Goal: Transaction & Acquisition: Purchase product/service

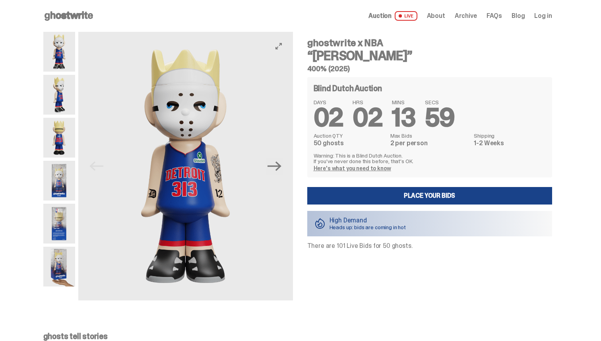
click at [51, 175] on img at bounding box center [59, 181] width 32 height 40
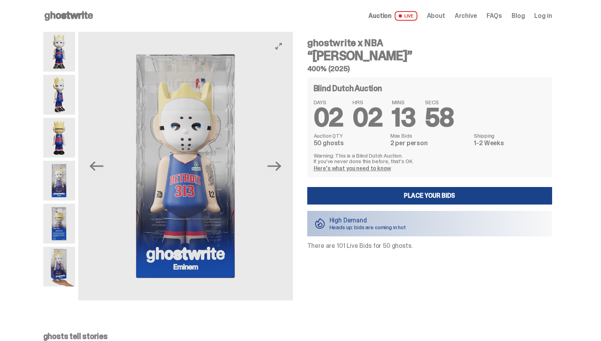
click at [65, 218] on img at bounding box center [59, 224] width 32 height 40
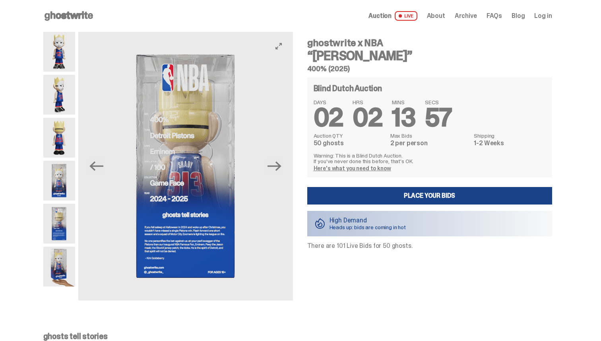
click at [71, 251] on img at bounding box center [59, 267] width 32 height 40
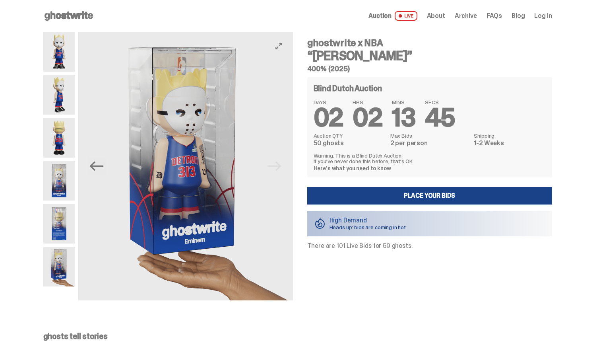
click at [64, 179] on img at bounding box center [59, 181] width 32 height 40
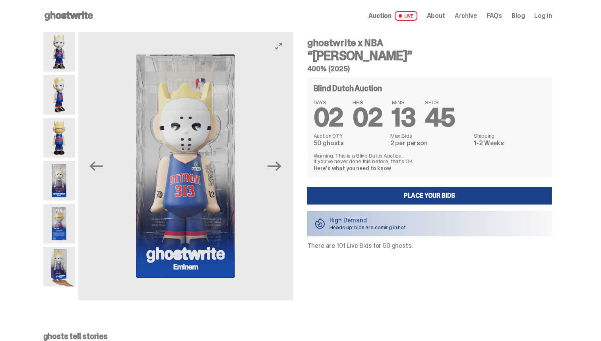
click at [61, 152] on img at bounding box center [59, 138] width 32 height 40
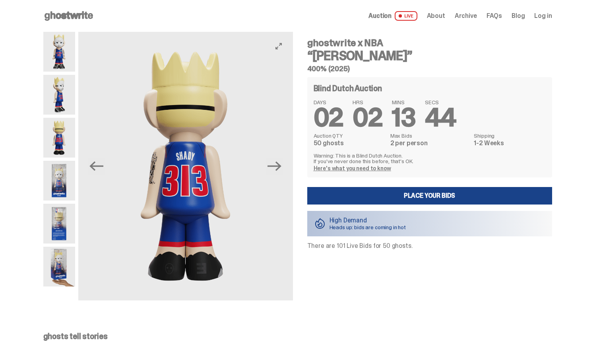
click at [58, 120] on img at bounding box center [59, 138] width 32 height 40
click at [54, 108] on img at bounding box center [59, 95] width 32 height 40
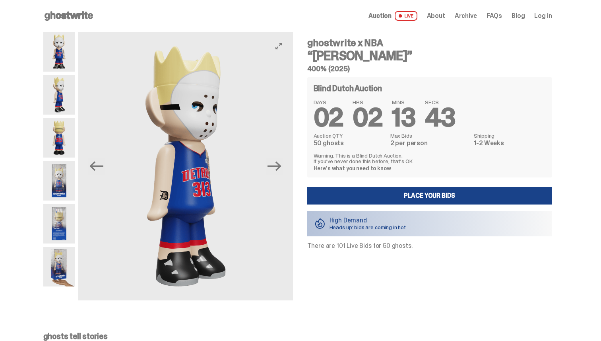
click at [55, 70] on img at bounding box center [59, 52] width 32 height 40
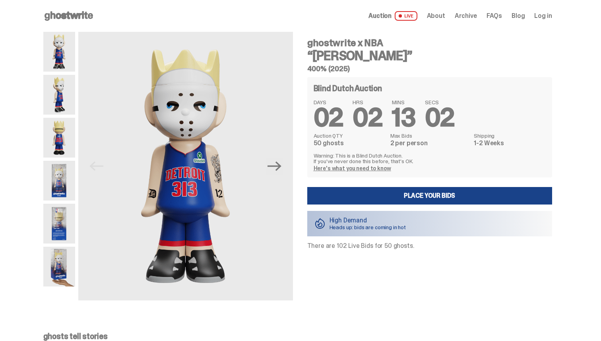
click at [58, 218] on img at bounding box center [59, 224] width 32 height 40
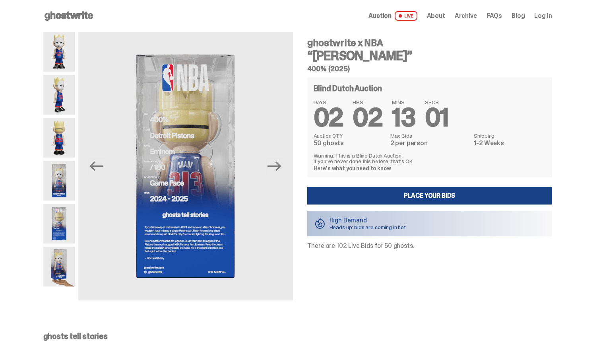
click at [57, 183] on img at bounding box center [59, 181] width 32 height 40
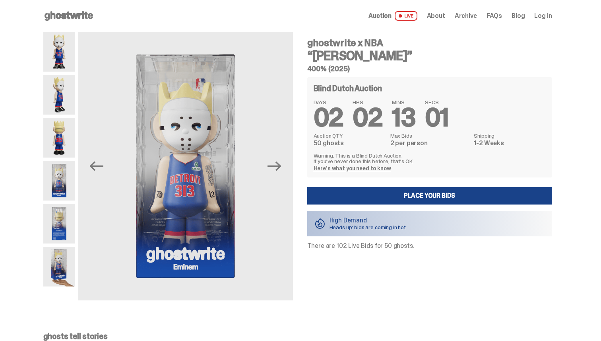
click at [56, 134] on img at bounding box center [59, 138] width 32 height 40
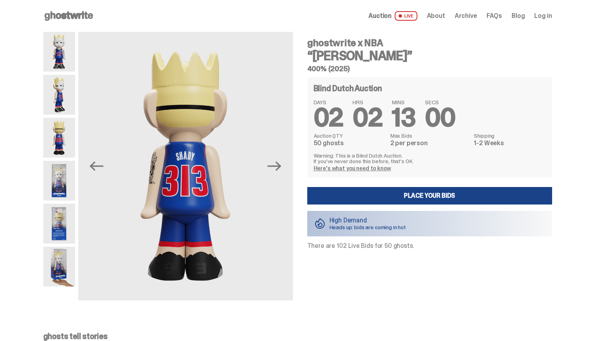
click at [55, 102] on img at bounding box center [59, 95] width 32 height 40
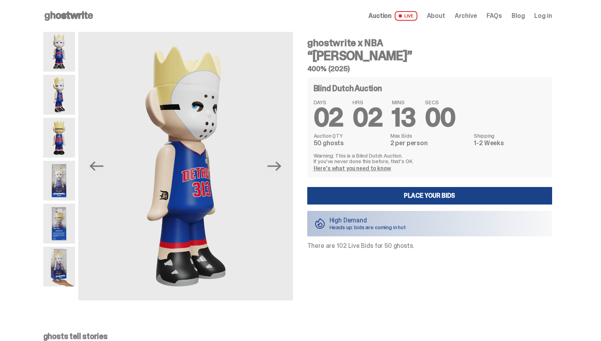
click at [56, 72] on div at bounding box center [59, 166] width 32 height 268
click at [65, 60] on img at bounding box center [59, 52] width 32 height 40
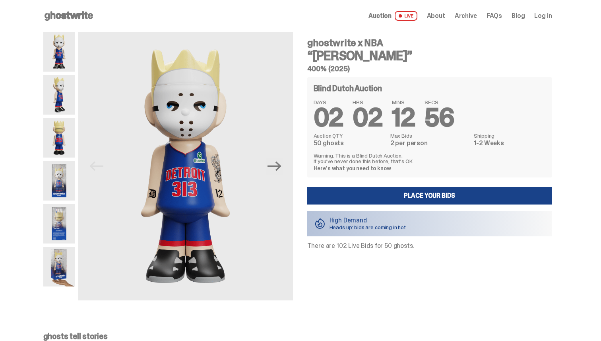
click at [344, 167] on link "Here's what you need to know" at bounding box center [353, 168] width 78 height 7
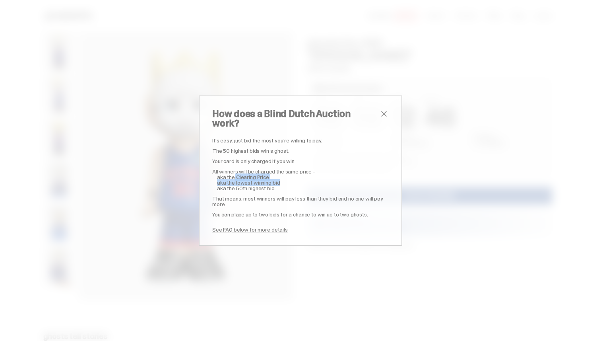
drag, startPoint x: 285, startPoint y: 178, endPoint x: 235, endPoint y: 171, distance: 51.1
click at [235, 171] on div "It's easy: just bid the most you're willing to pay. The 50 highest bids win a g…" at bounding box center [300, 185] width 177 height 95
click at [290, 186] on div "It's easy: just bid the most you're willing to pay. The 50 highest bids win a g…" at bounding box center [300, 185] width 177 height 95
drag, startPoint x: 276, startPoint y: 183, endPoint x: 213, endPoint y: 172, distance: 63.4
click at [213, 172] on div "It's easy: just bid the most you're willing to pay. The 50 highest bids win a g…" at bounding box center [300, 185] width 177 height 95
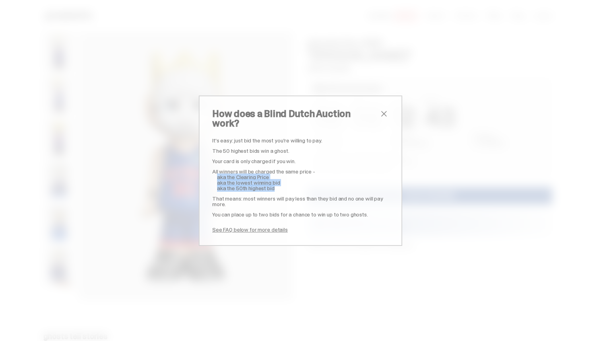
click at [385, 117] on span "close" at bounding box center [384, 114] width 10 height 10
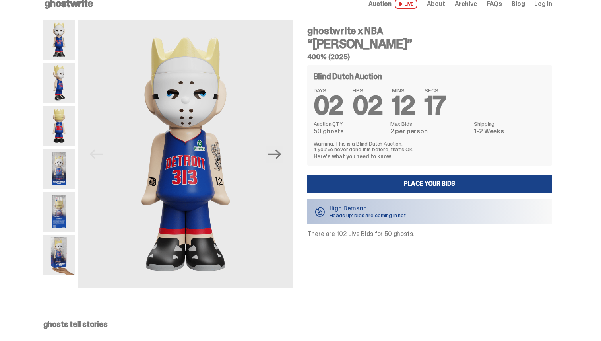
scroll to position [6, 0]
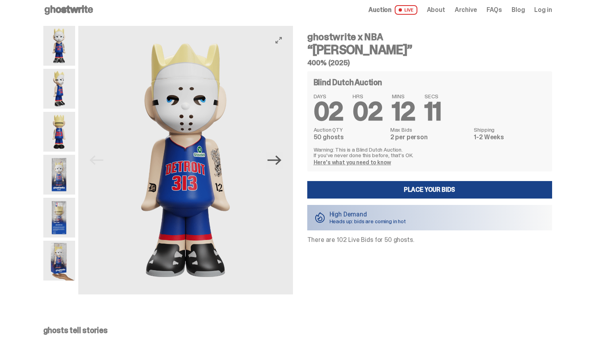
click at [277, 164] on icon "Next" at bounding box center [275, 160] width 14 height 14
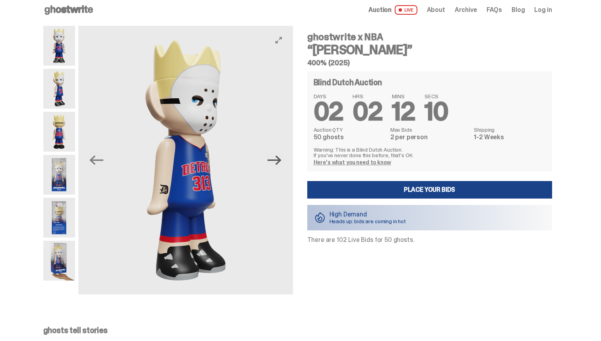
click at [277, 164] on icon "Next" at bounding box center [275, 160] width 14 height 14
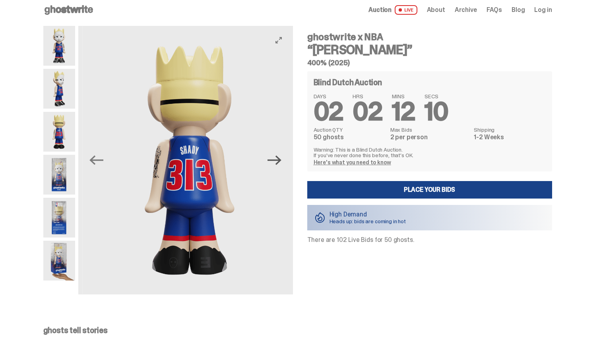
click at [277, 164] on icon "Next" at bounding box center [275, 160] width 14 height 14
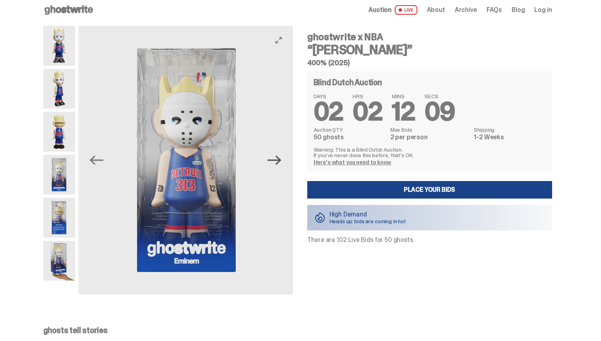
click at [277, 164] on icon "Next" at bounding box center [275, 160] width 14 height 14
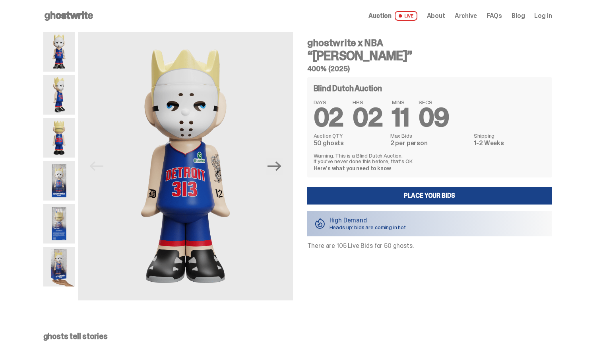
click at [64, 260] on img at bounding box center [59, 267] width 32 height 40
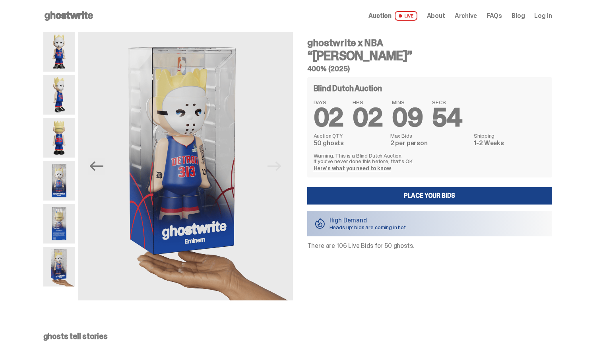
drag, startPoint x: 312, startPoint y: 245, endPoint x: 371, endPoint y: 246, distance: 58.9
click at [371, 246] on p "There are 106 Live Bids for 50 ghosts." at bounding box center [429, 246] width 245 height 6
click at [350, 167] on link "Here's what you need to know" at bounding box center [353, 168] width 78 height 7
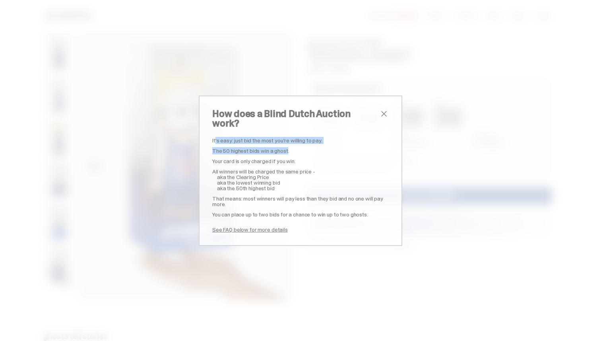
drag, startPoint x: 216, startPoint y: 135, endPoint x: 274, endPoint y: 147, distance: 59.0
click at [274, 147] on div "It's easy: just bid the most you're willing to pay. The 50 highest bids win a g…" at bounding box center [300, 185] width 177 height 95
click at [295, 138] on p "It's easy: just bid the most you're willing to pay." at bounding box center [300, 141] width 177 height 6
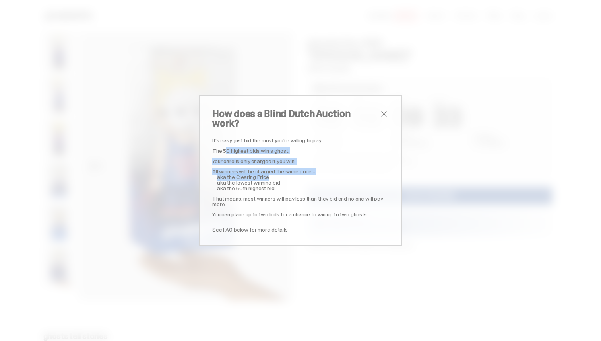
drag, startPoint x: 214, startPoint y: 145, endPoint x: 294, endPoint y: 173, distance: 85.7
click at [294, 173] on div "It's easy: just bid the most you're willing to pay. The 50 highest bids win a g…" at bounding box center [300, 185] width 177 height 95
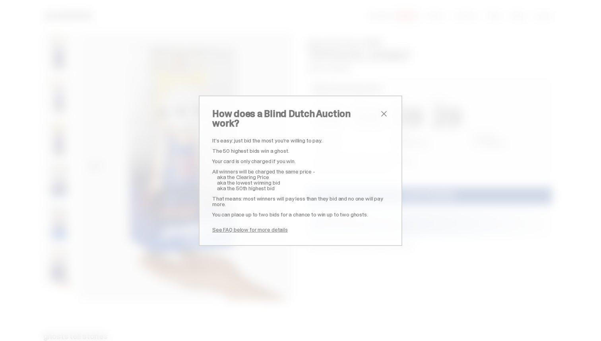
click at [272, 186] on span "aka the 50th highest bid" at bounding box center [246, 188] width 58 height 7
drag, startPoint x: 278, startPoint y: 186, endPoint x: 218, endPoint y: 186, distance: 60.8
click at [218, 186] on div "It's easy: just bid the most you're willing to pay. The 50 highest bids win a g…" at bounding box center [300, 185] width 177 height 95
click at [382, 118] on span "close" at bounding box center [384, 114] width 10 height 10
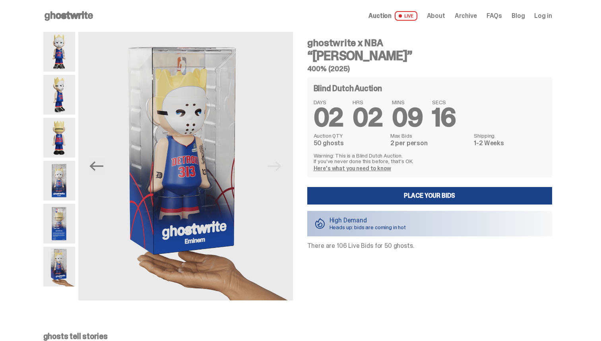
click at [64, 121] on img at bounding box center [59, 138] width 32 height 40
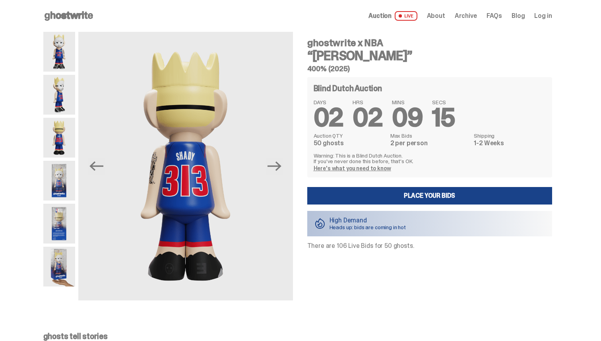
click at [52, 88] on img at bounding box center [59, 95] width 32 height 40
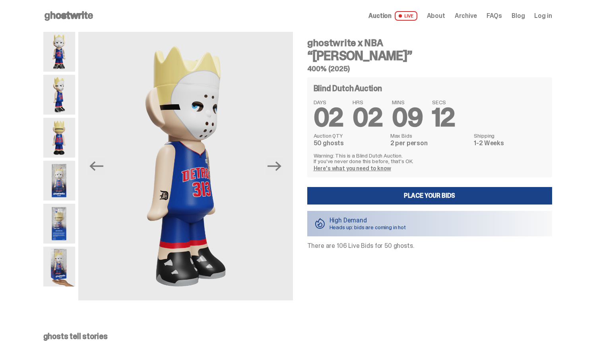
click at [62, 60] on img at bounding box center [59, 52] width 32 height 40
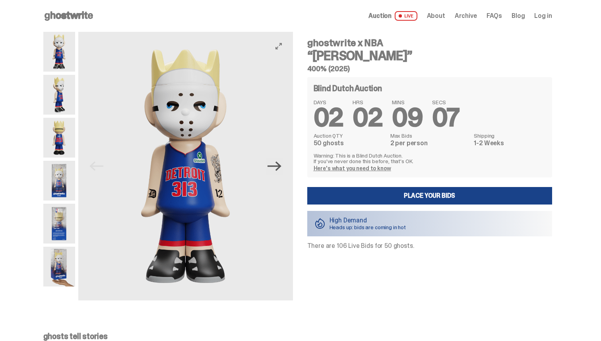
click at [275, 165] on icon "Next" at bounding box center [275, 166] width 14 height 10
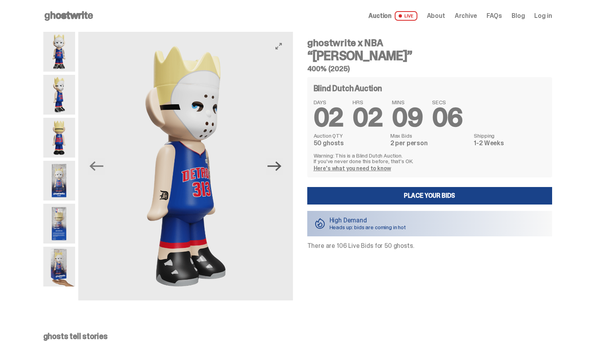
click at [274, 165] on icon "Next" at bounding box center [275, 166] width 14 height 10
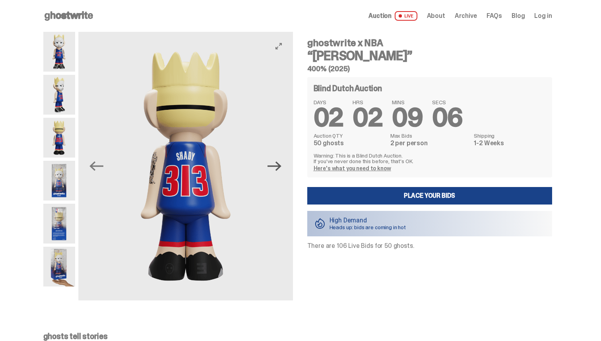
click at [274, 165] on icon "Next" at bounding box center [275, 166] width 14 height 10
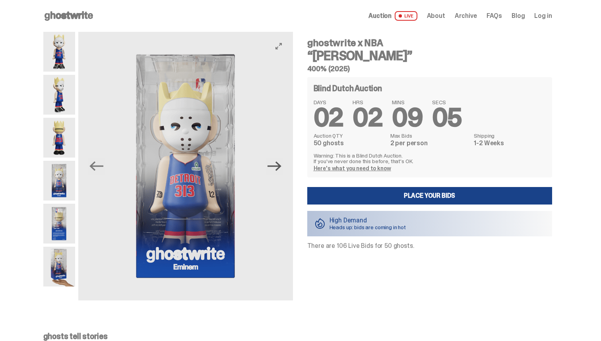
click at [274, 165] on icon "Next" at bounding box center [275, 166] width 14 height 10
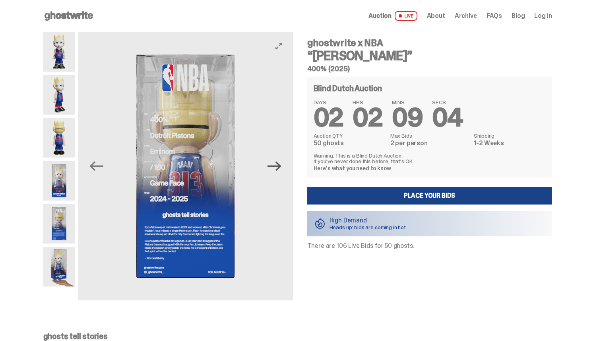
click at [274, 165] on icon "Next" at bounding box center [275, 166] width 14 height 10
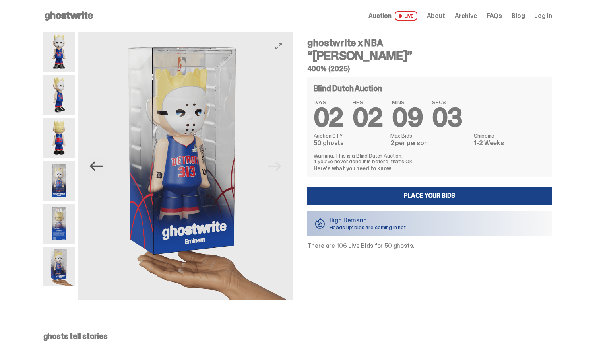
click at [101, 171] on icon "Previous" at bounding box center [96, 166] width 14 height 14
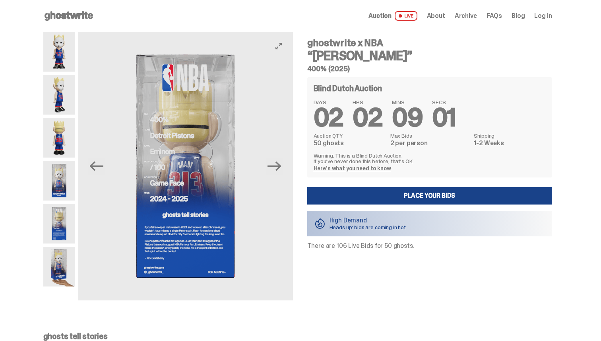
click at [288, 173] on img at bounding box center [185, 166] width 215 height 268
click at [271, 165] on icon "Next" at bounding box center [275, 166] width 14 height 14
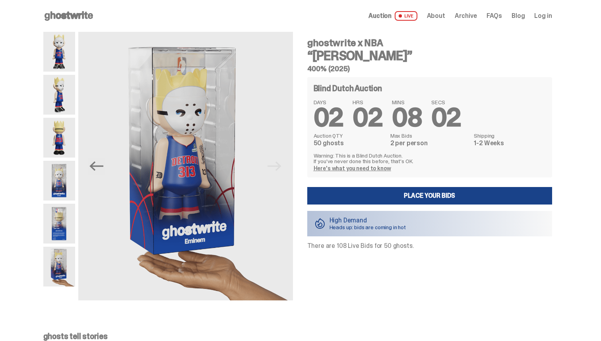
click at [61, 49] on img at bounding box center [59, 52] width 32 height 40
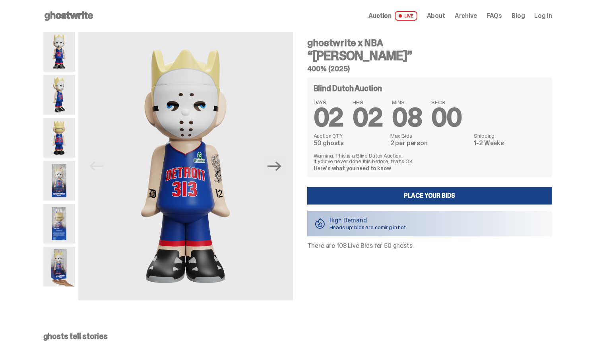
click at [65, 82] on img at bounding box center [59, 95] width 32 height 40
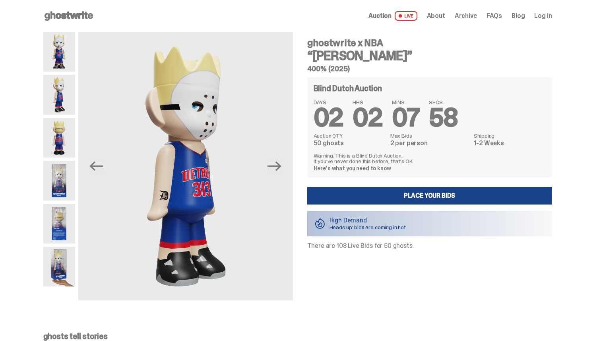
click at [62, 130] on img at bounding box center [59, 138] width 32 height 40
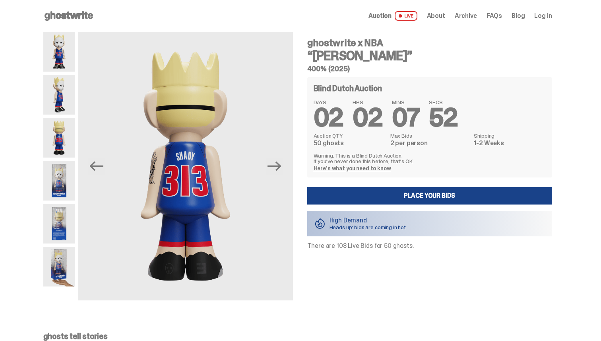
click at [322, 138] on dt "Auction QTY" at bounding box center [350, 136] width 72 height 6
click at [321, 144] on dd "50 ghosts" at bounding box center [350, 143] width 72 height 6
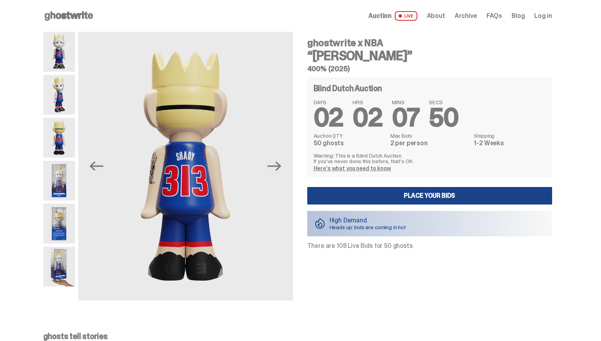
click at [338, 247] on p "There are 108 Live Bids for 50 ghosts." at bounding box center [429, 246] width 245 height 6
click at [282, 168] on icon "Next" at bounding box center [275, 166] width 14 height 10
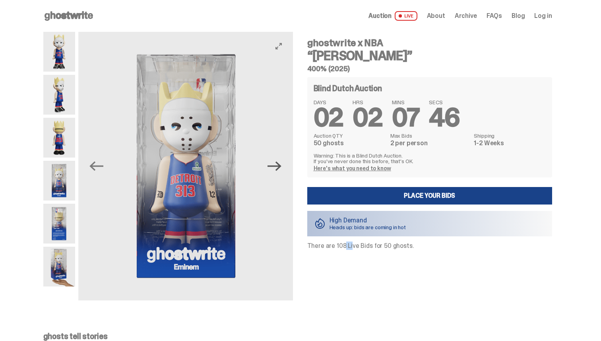
click at [282, 168] on icon "Next" at bounding box center [275, 166] width 14 height 10
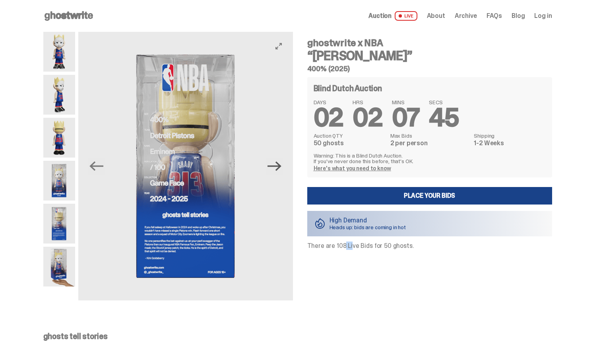
click at [282, 167] on icon "Next" at bounding box center [275, 166] width 14 height 10
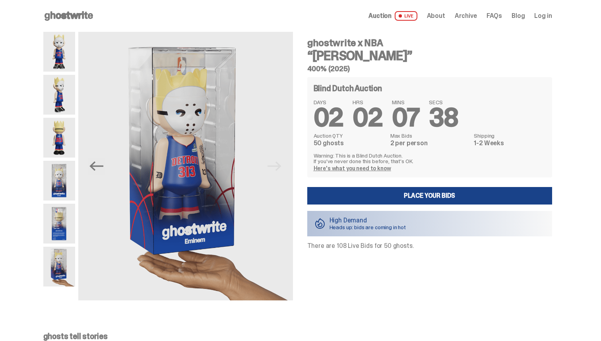
click at [332, 251] on div "ghostwrite x NBA “Eminem” 400% (2025) Blind Dutch Auction DAYS 02 HRS 02 MINS 0…" at bounding box center [425, 166] width 255 height 268
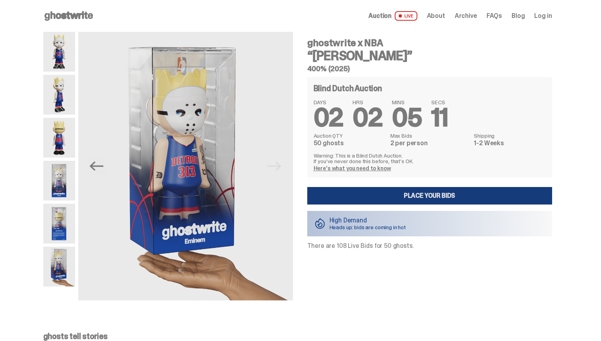
click at [353, 195] on link "Place your Bids" at bounding box center [429, 195] width 245 height 17
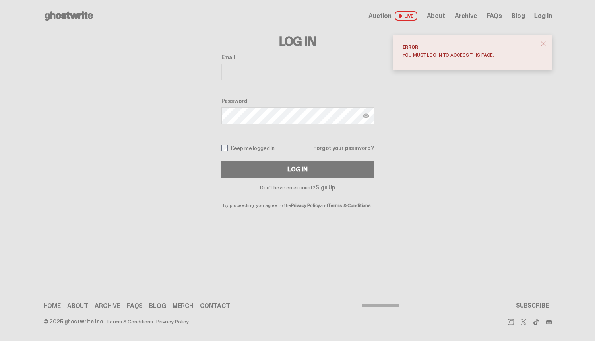
click at [243, 67] on input "Email" at bounding box center [298, 72] width 153 height 17
type input "**********"
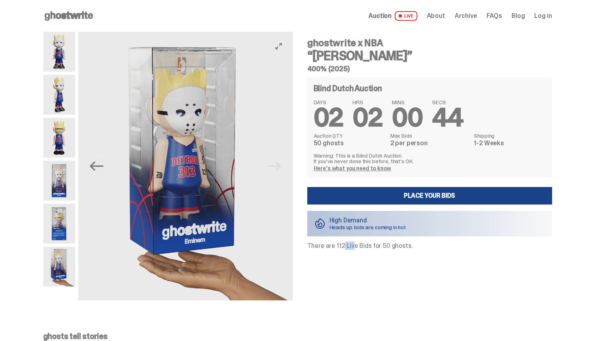
drag, startPoint x: 338, startPoint y: 247, endPoint x: 346, endPoint y: 247, distance: 8.4
click at [346, 247] on p "There are 112 Live Bids for 50 ghosts." at bounding box center [429, 246] width 245 height 6
click at [60, 131] on img at bounding box center [59, 138] width 32 height 40
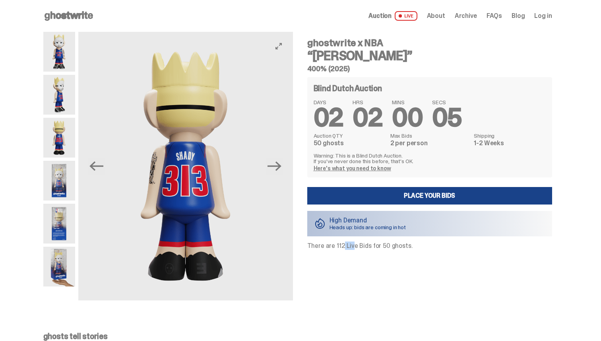
click at [62, 103] on img at bounding box center [59, 95] width 32 height 40
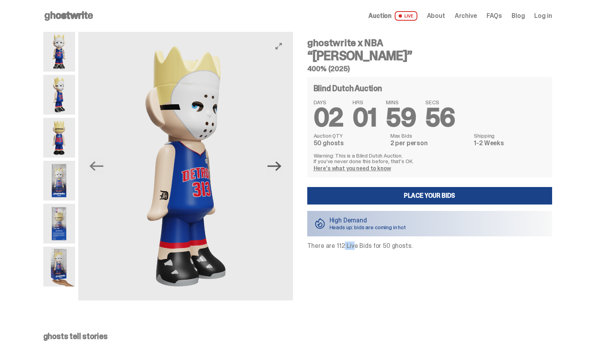
click at [275, 168] on icon "Next" at bounding box center [275, 166] width 14 height 14
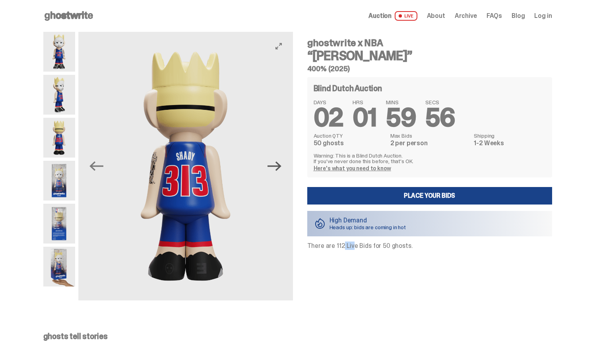
click at [275, 168] on icon "Next" at bounding box center [275, 166] width 14 height 14
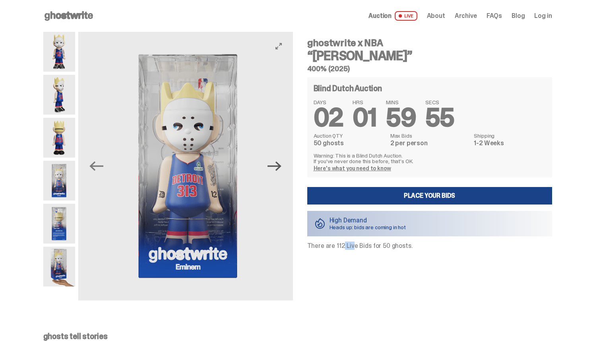
click at [275, 168] on icon "Next" at bounding box center [275, 166] width 14 height 14
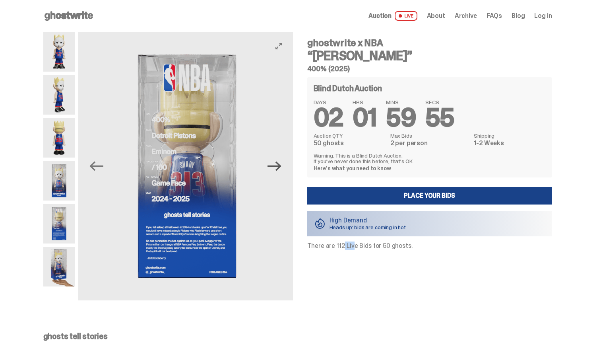
click at [275, 168] on icon "Next" at bounding box center [275, 166] width 14 height 14
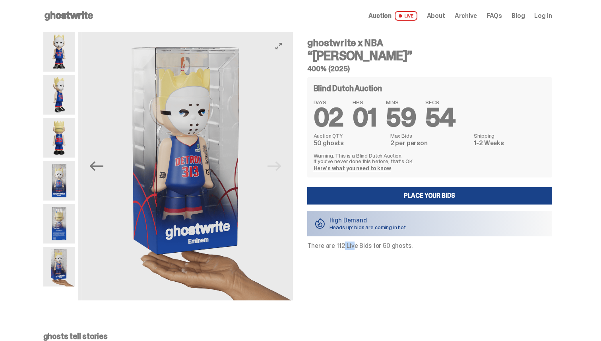
click at [275, 168] on img at bounding box center [189, 166] width 215 height 268
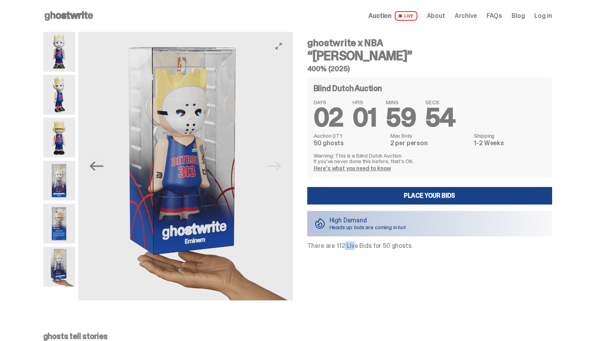
click at [275, 168] on img at bounding box center [185, 166] width 215 height 268
click at [110, 159] on img at bounding box center [185, 166] width 215 height 268
click at [96, 167] on icon "Previous" at bounding box center [96, 166] width 14 height 10
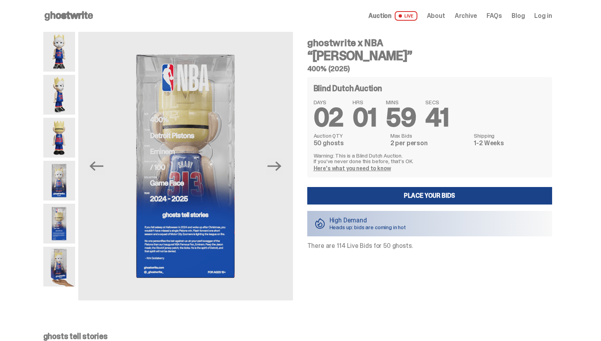
click at [342, 163] on p "Warning: This is a Blind Dutch Auction. If you’ve never done this before, that’…" at bounding box center [430, 158] width 232 height 11
click at [347, 170] on link "Here's what you need to know" at bounding box center [353, 168] width 78 height 7
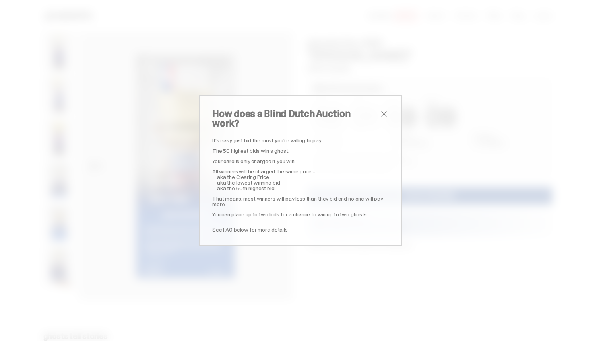
click at [385, 119] on span "close" at bounding box center [384, 114] width 10 height 10
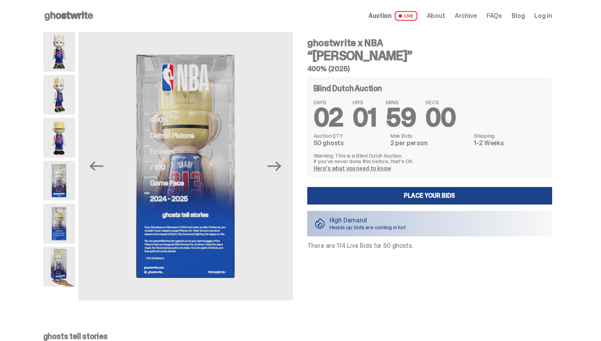
drag, startPoint x: 362, startPoint y: 66, endPoint x: 308, endPoint y: 44, distance: 59.0
click at [308, 44] on div "ghostwrite x NBA “Eminem” 400% (2025) Blind Dutch Auction DAYS 02 HRS 01 MINS 5…" at bounding box center [425, 166] width 255 height 268
copy div "ghostwrite x NBA “Eminem” 400% (2025)"
click at [334, 45] on h4 "ghostwrite x NBA" at bounding box center [429, 43] width 245 height 10
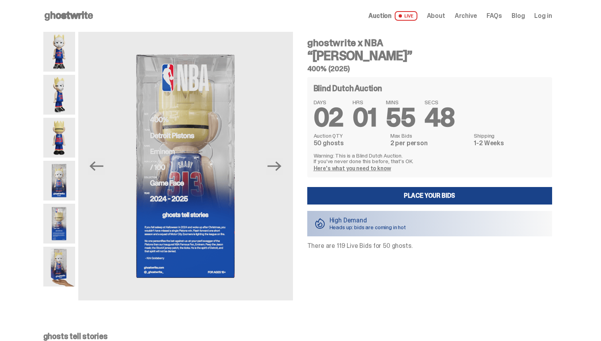
click at [334, 45] on h4 "ghostwrite x NBA" at bounding box center [429, 43] width 245 height 10
click at [67, 87] on img at bounding box center [59, 95] width 32 height 40
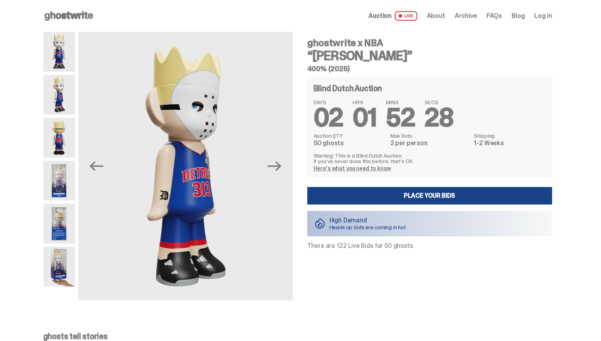
click at [341, 244] on p "There are 122 Live Bids for 50 ghosts." at bounding box center [429, 246] width 245 height 6
click at [293, 172] on img at bounding box center [185, 166] width 215 height 268
click at [276, 168] on icon "Next" at bounding box center [275, 166] width 14 height 14
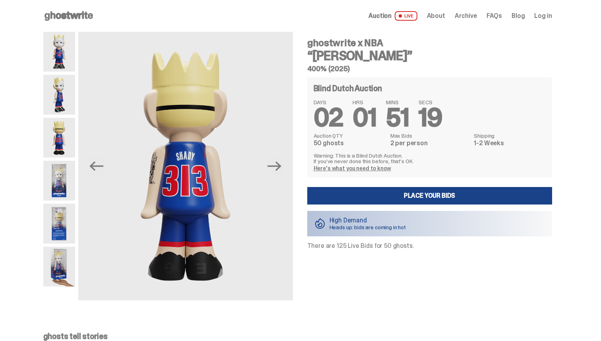
click at [69, 84] on img at bounding box center [59, 95] width 32 height 40
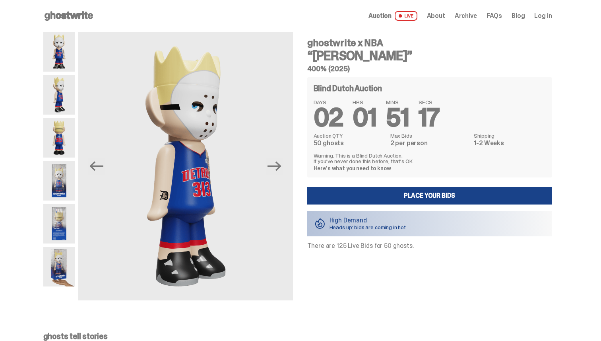
click at [57, 220] on img at bounding box center [59, 224] width 32 height 40
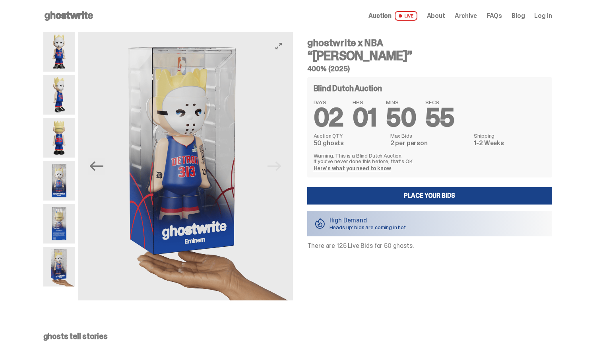
click at [60, 208] on div "Previous Next" at bounding box center [168, 166] width 250 height 268
click at [233, 203] on img at bounding box center [185, 166] width 215 height 268
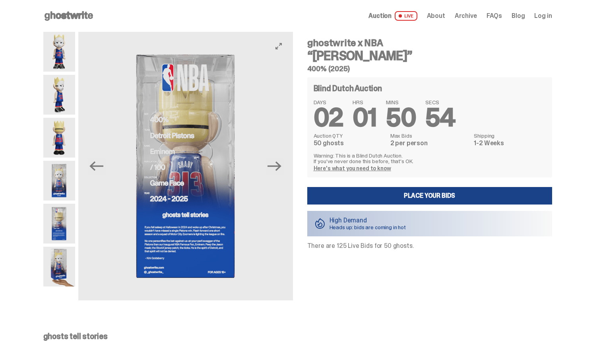
click at [313, 233] on div "Previous Next ghostwrite x NBA “Eminem” 400% (2025) Blind Dutch Auction DAYS 02…" at bounding box center [297, 174] width 509 height 284
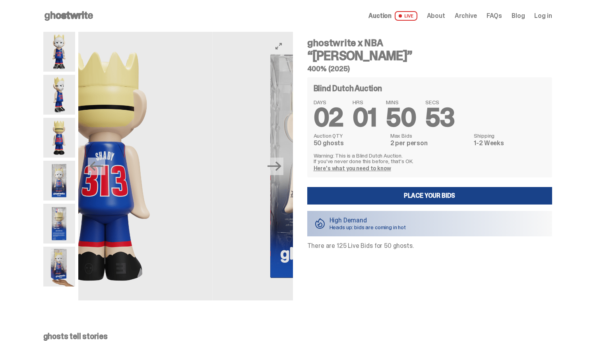
click at [374, 177] on div "Previous Next ghostwrite x NBA “Eminem” 400% (2025) Blind Dutch Auction DAYS 02…" at bounding box center [297, 174] width 509 height 284
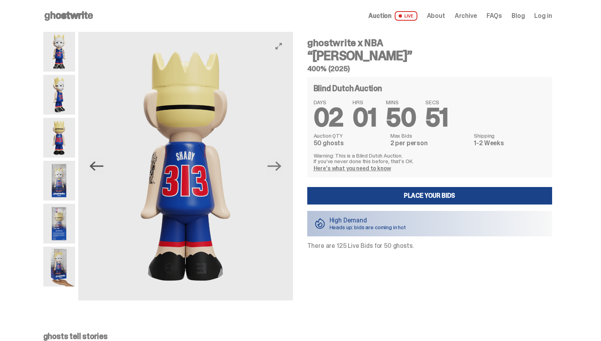
click at [103, 163] on icon "Previous" at bounding box center [96, 166] width 14 height 14
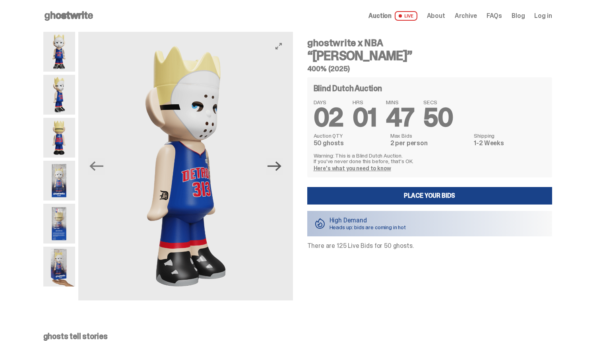
click at [273, 166] on icon "Next" at bounding box center [275, 166] width 14 height 10
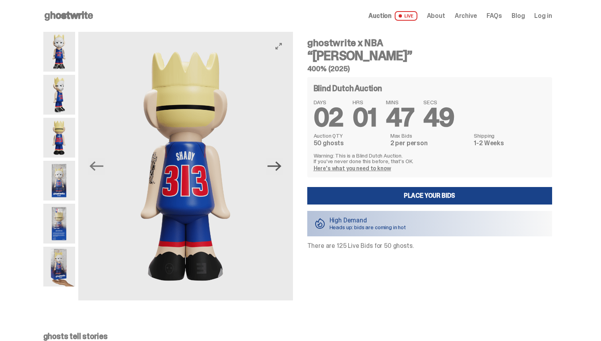
click at [273, 166] on icon "Next" at bounding box center [275, 166] width 14 height 10
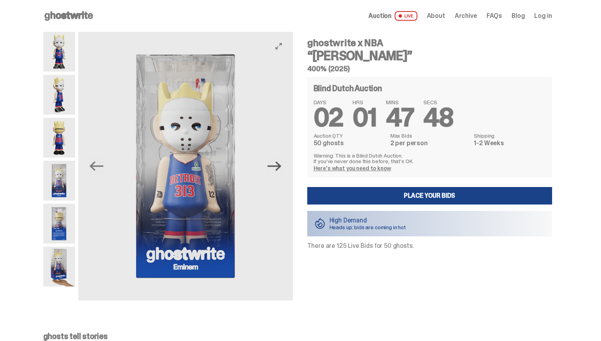
click at [273, 166] on icon "Next" at bounding box center [275, 166] width 14 height 10
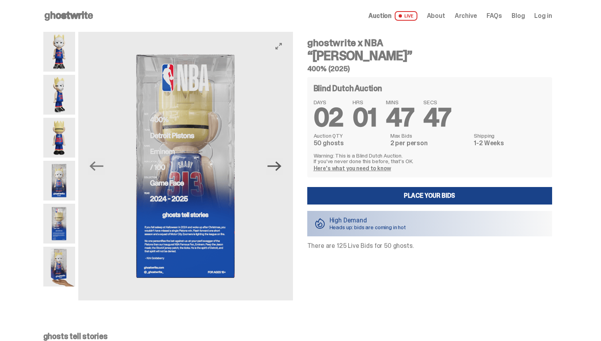
click at [273, 166] on icon "Next" at bounding box center [275, 166] width 14 height 10
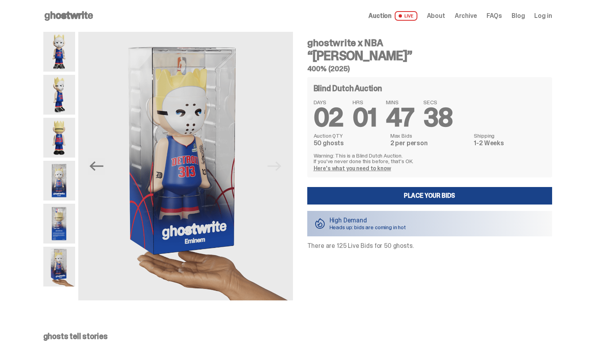
click at [342, 245] on p "There are 125 Live Bids for 50 ghosts." at bounding box center [429, 246] width 245 height 6
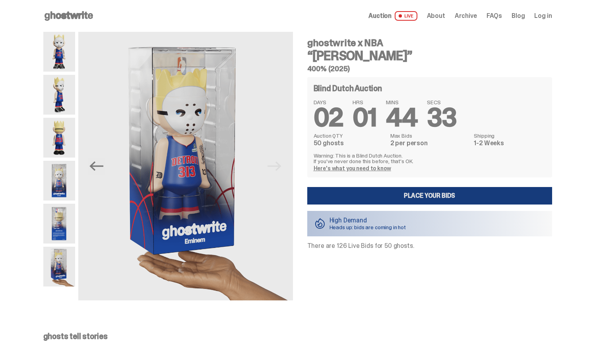
click at [403, 187] on link "Place your Bids" at bounding box center [429, 195] width 245 height 17
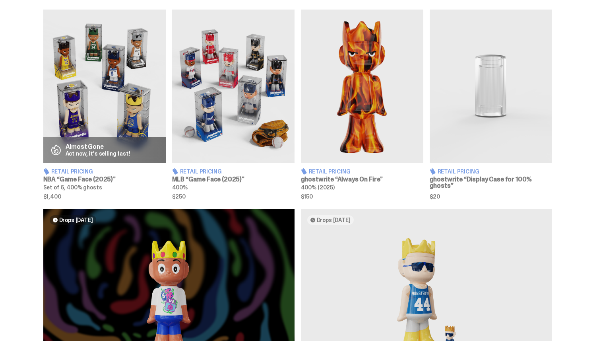
scroll to position [477, 0]
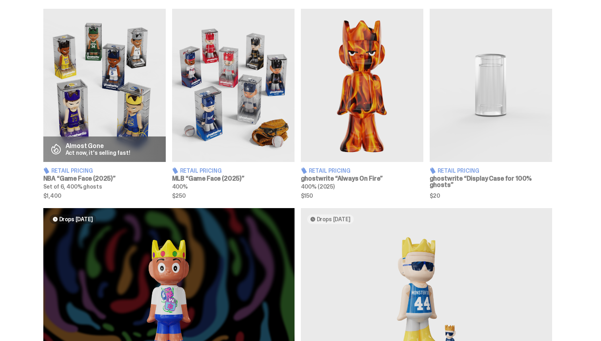
click at [246, 113] on img at bounding box center [233, 85] width 122 height 153
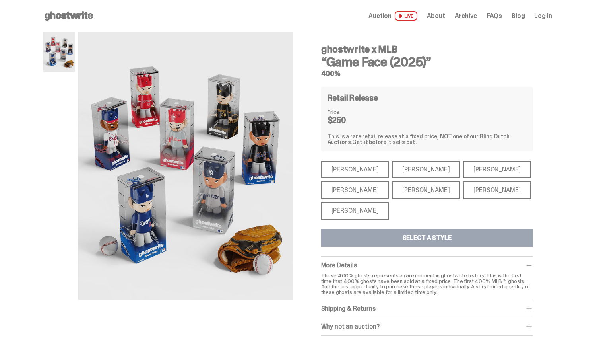
click at [344, 179] on div "[PERSON_NAME] [PERSON_NAME] [PERSON_NAME] [PERSON_NAME] [PERSON_NAME] [PERSON_N…" at bounding box center [427, 190] width 212 height 59
click at [348, 173] on div "[PERSON_NAME]" at bounding box center [355, 169] width 68 height 17
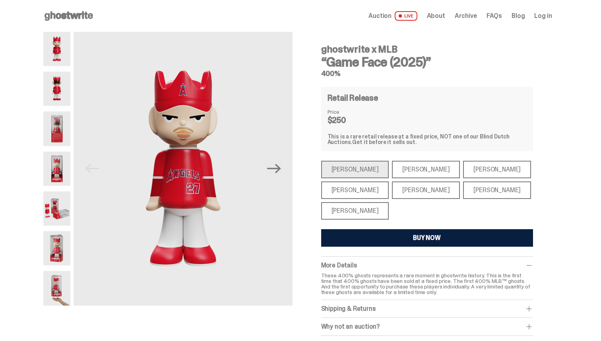
click at [403, 171] on div "[PERSON_NAME]" at bounding box center [426, 169] width 68 height 17
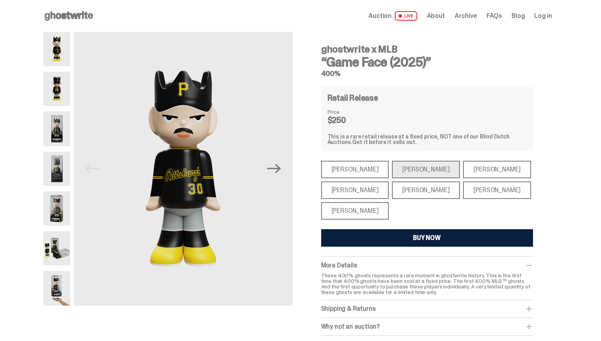
click at [463, 174] on div "Ronald Acuña Jr." at bounding box center [497, 169] width 68 height 17
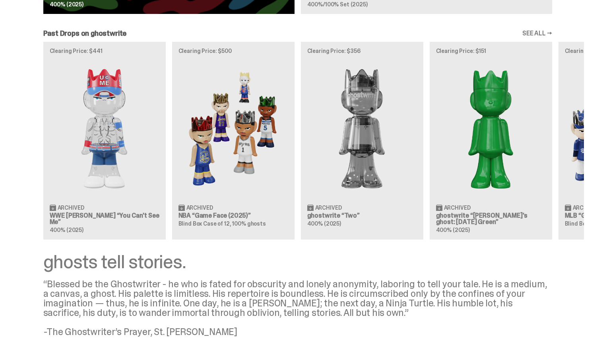
click at [104, 105] on div "Clearing Price: $441 Archived WWE John Cena “You Can't See Me” 400% (2025) Clea…" at bounding box center [298, 140] width 573 height 197
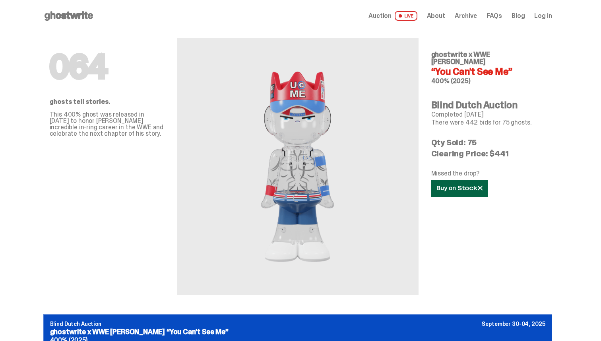
click at [454, 185] on icon at bounding box center [460, 188] width 46 height 6
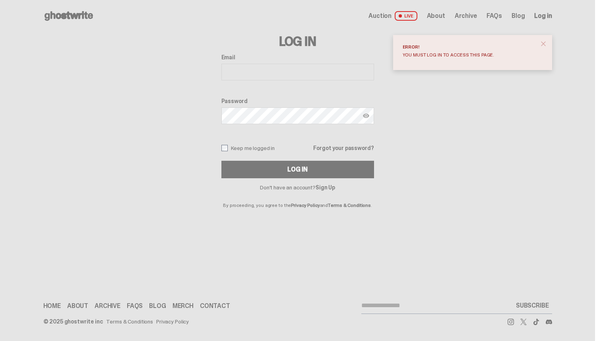
click at [323, 180] on div "Don't have an account? Sign Up By proceeding, you agree to the Privacy Policy a…" at bounding box center [298, 192] width 153 height 29
click at [323, 185] on link "Sign Up" at bounding box center [325, 187] width 19 height 7
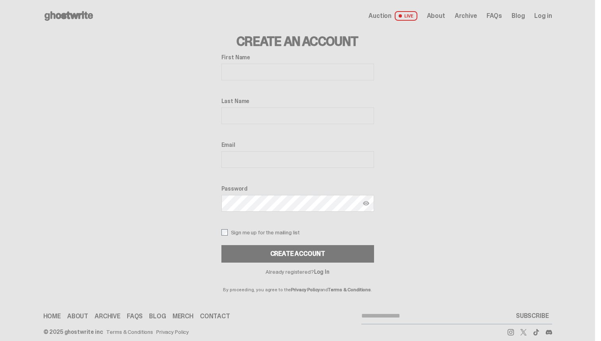
click at [238, 73] on input "First Name" at bounding box center [298, 72] width 153 height 17
type input "*******"
click at [253, 118] on input "Last Name" at bounding box center [298, 115] width 153 height 17
type input "**********"
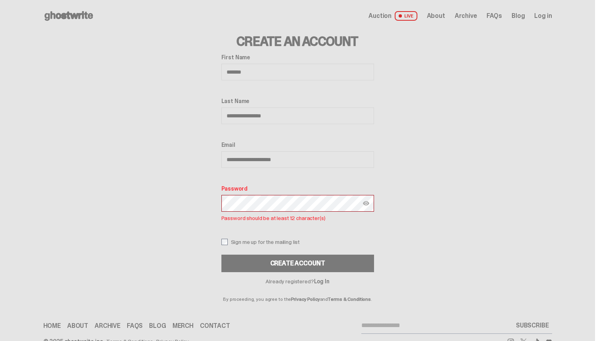
click at [369, 202] on img at bounding box center [366, 203] width 6 height 6
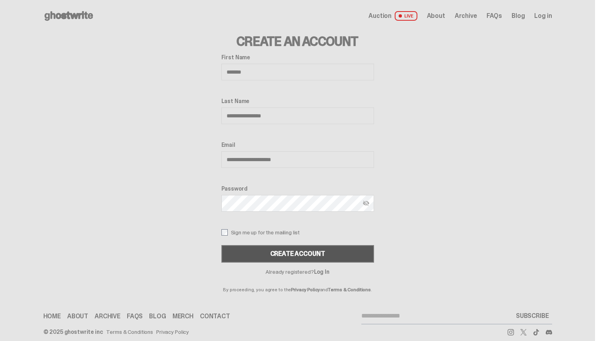
click at [274, 249] on button "Create Account" at bounding box center [298, 253] width 153 height 17
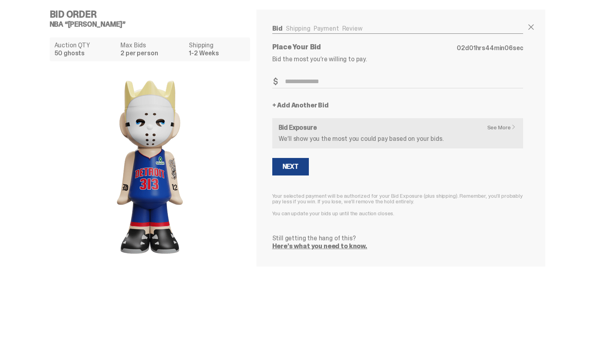
click at [501, 129] on link "See More" at bounding box center [504, 127] width 33 height 6
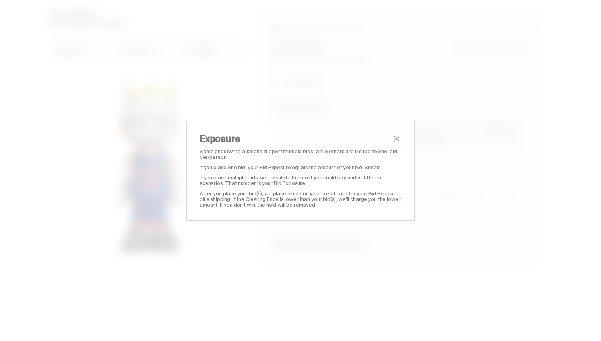
click at [398, 138] on span "close" at bounding box center [397, 139] width 10 height 10
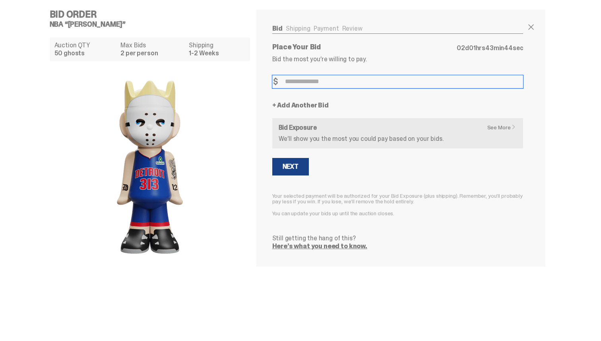
click at [305, 76] on input "Bid Amount" at bounding box center [397, 81] width 251 height 13
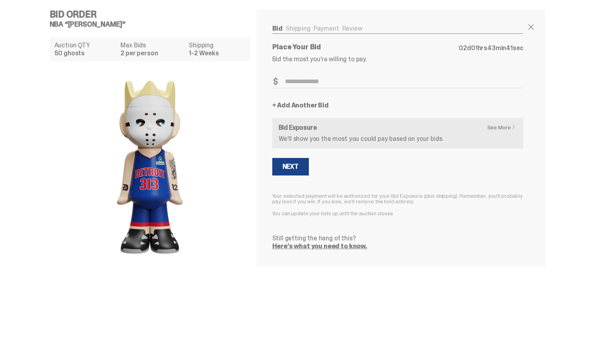
click at [319, 247] on link "Here’s what you need to know." at bounding box center [319, 246] width 95 height 8
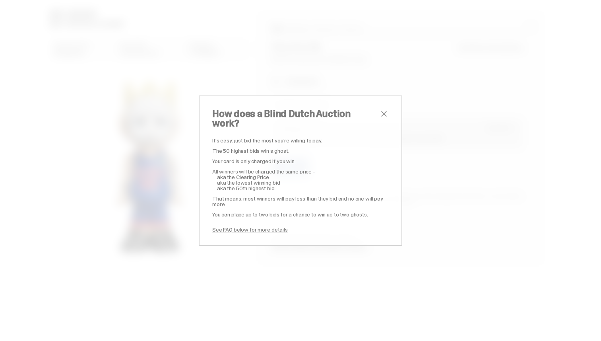
click at [385, 119] on span "close" at bounding box center [384, 114] width 10 height 10
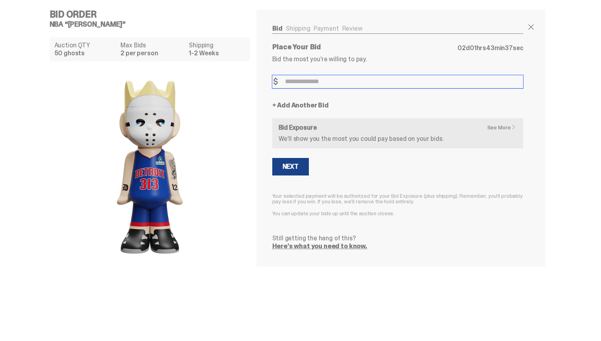
click at [317, 83] on input "Bid Amount" at bounding box center [397, 81] width 251 height 13
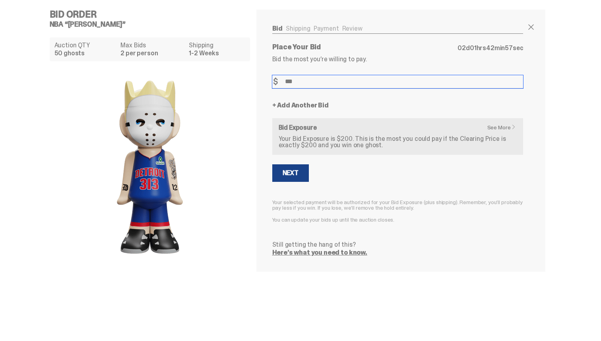
type input "***"
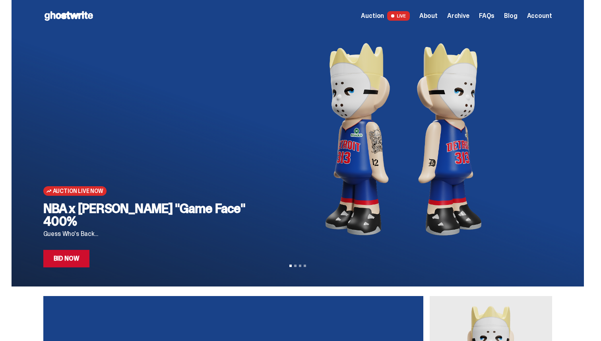
click at [433, 13] on span "About" at bounding box center [429, 16] width 18 height 6
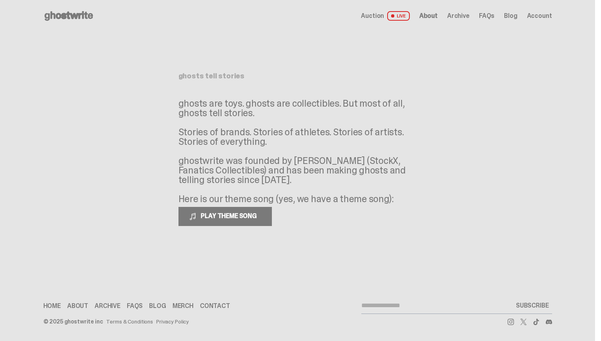
click at [464, 16] on span "Archive" at bounding box center [458, 16] width 22 height 6
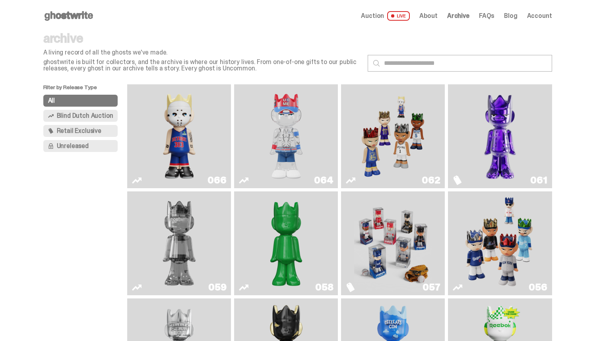
click at [91, 117] on span "Blind Dutch Auction" at bounding box center [85, 116] width 56 height 6
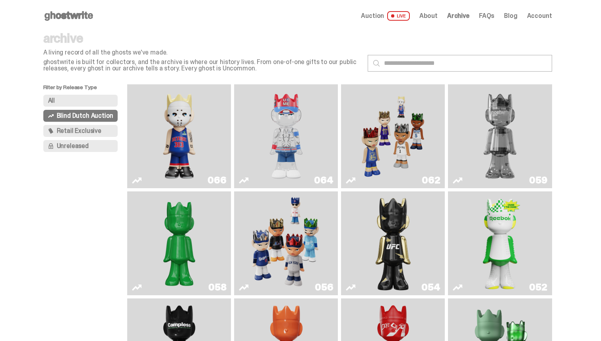
click at [285, 145] on img "You Can't See Me" at bounding box center [286, 135] width 78 height 97
click at [416, 166] on img "Game Face (2025)" at bounding box center [393, 135] width 78 height 97
click at [295, 158] on img "You Can't See Me" at bounding box center [286, 135] width 78 height 97
click at [179, 139] on img "Eminem" at bounding box center [179, 135] width 78 height 97
click at [412, 232] on img "Ruby" at bounding box center [393, 242] width 42 height 97
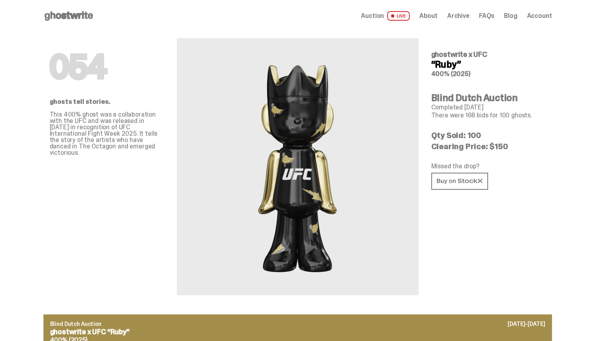
drag, startPoint x: 485, startPoint y: 132, endPoint x: 470, endPoint y: 119, distance: 19.7
click at [474, 130] on div "054 ghostwrite x UFC “Ruby” 400% (2025) Blind Dutch Auction Completed Jul 17, 2…" at bounding box center [488, 163] width 115 height 263
click at [503, 148] on p "Clearing Price: $150" at bounding box center [488, 146] width 115 height 8
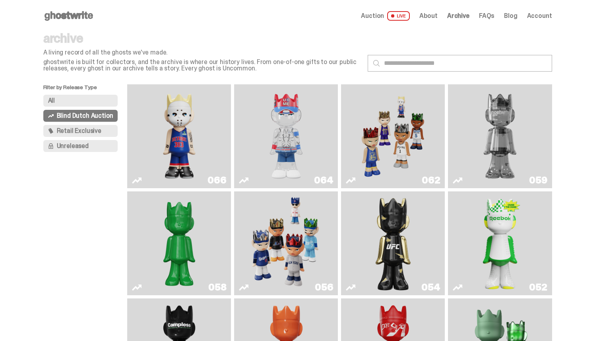
click at [496, 238] on img "Court Victory" at bounding box center [500, 242] width 42 height 97
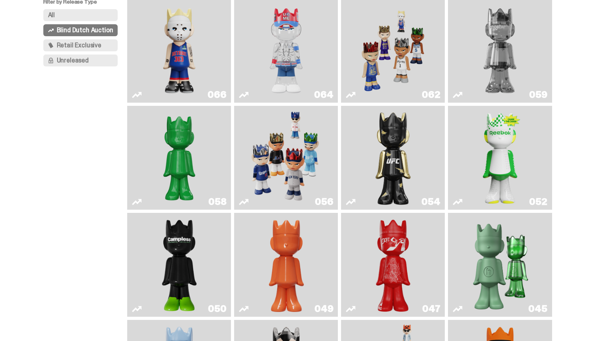
scroll to position [87, 0]
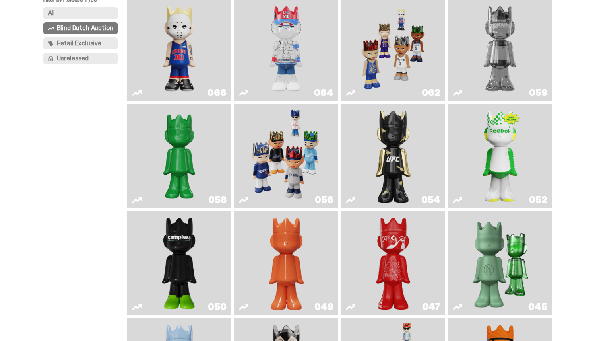
click at [396, 286] on img "Skip" at bounding box center [393, 262] width 42 height 97
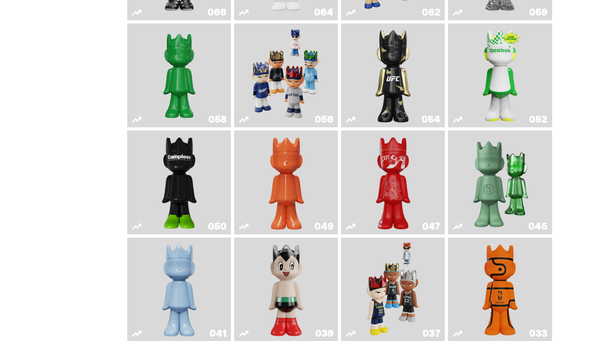
scroll to position [175, 0]
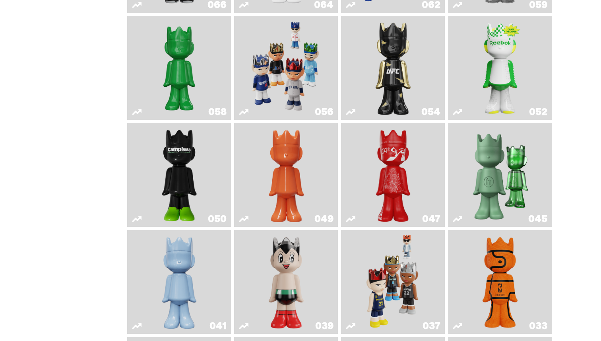
click at [502, 188] on img "Present" at bounding box center [500, 174] width 67 height 97
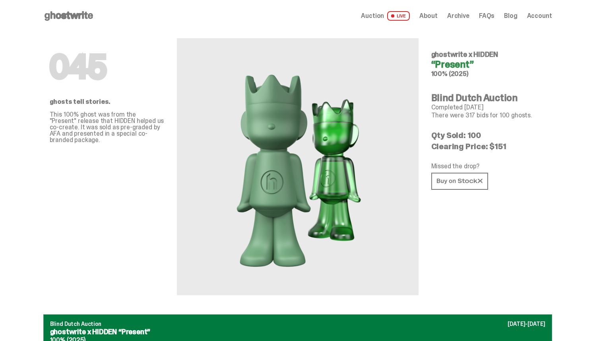
scroll to position [175, 0]
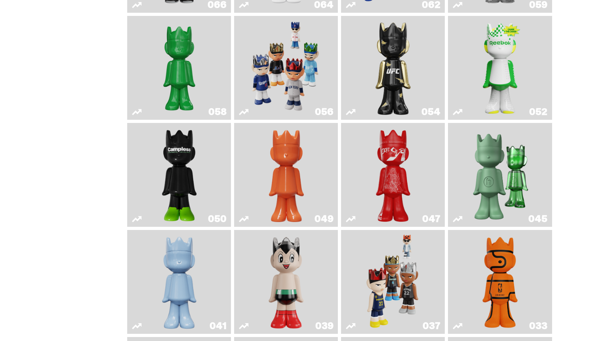
click at [305, 278] on img "Astro Boy" at bounding box center [286, 281] width 42 height 97
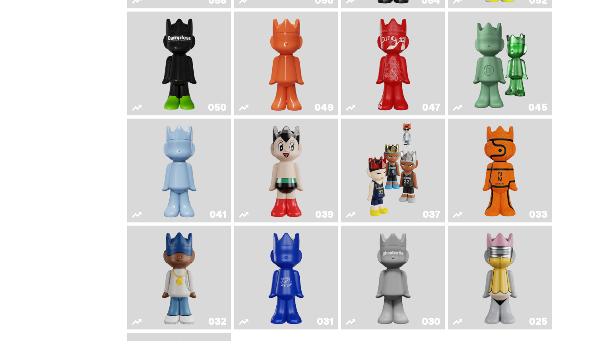
scroll to position [287, 0]
click at [408, 172] on img "Game Face (2024)" at bounding box center [393, 169] width 55 height 97
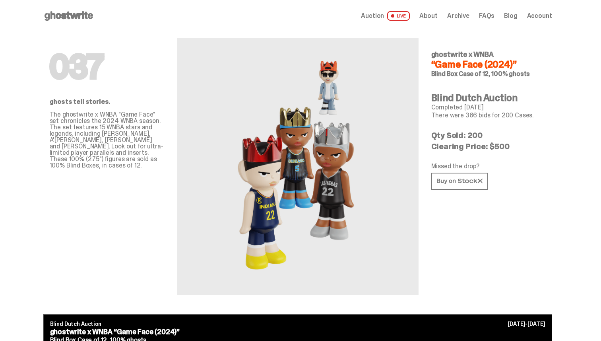
scroll to position [287, 0]
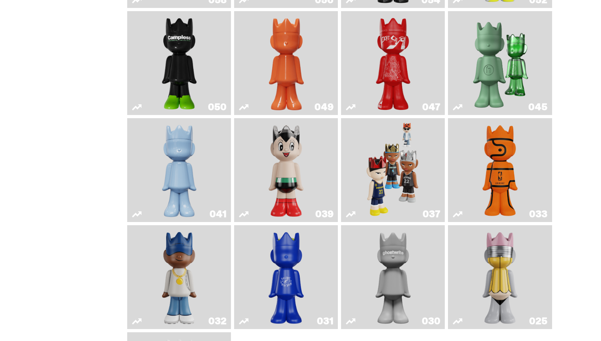
click at [508, 186] on img "Game Ball" at bounding box center [500, 169] width 42 height 97
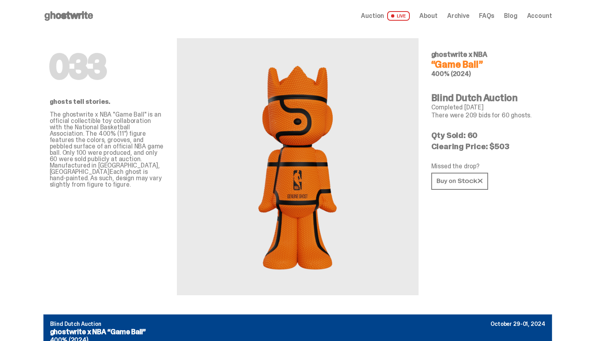
click at [503, 144] on p "Clearing Price: $503" at bounding box center [488, 146] width 115 height 8
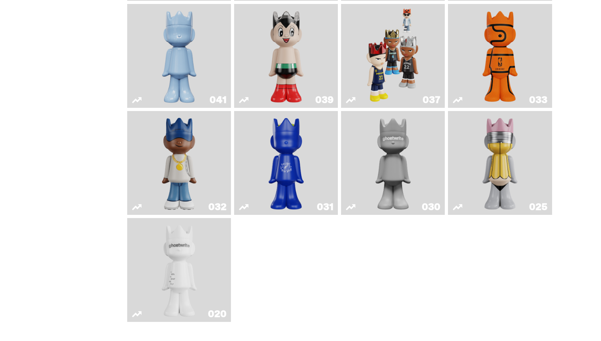
scroll to position [404, 0]
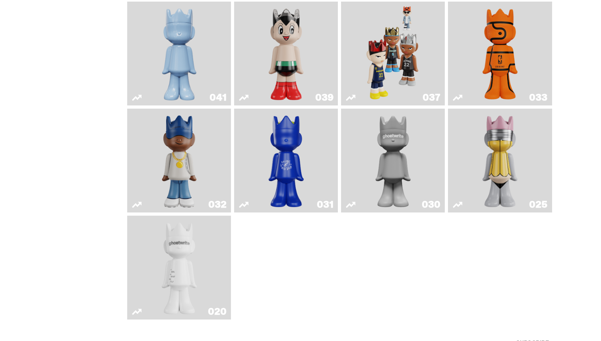
click at [511, 169] on img "No. 2 Pencil" at bounding box center [500, 160] width 55 height 97
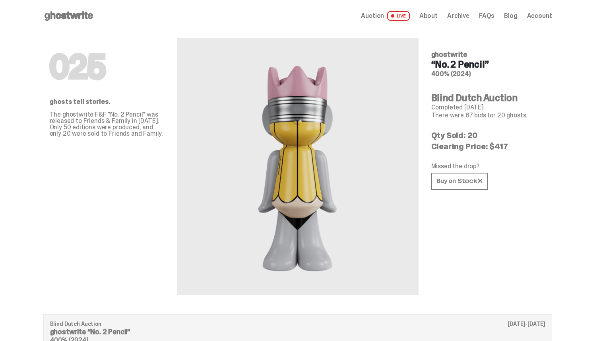
click at [496, 146] on p "Clearing Price: $417" at bounding box center [488, 146] width 115 height 8
click at [505, 146] on p "Clearing Price: $417" at bounding box center [488, 146] width 115 height 8
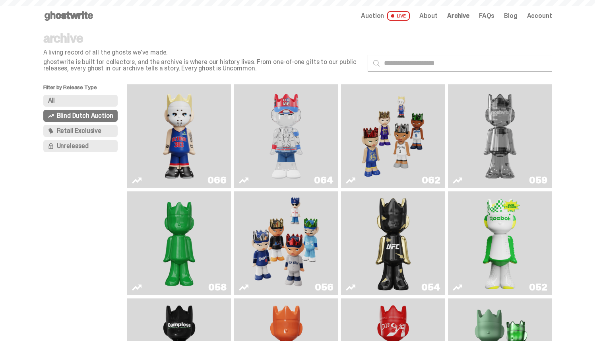
scroll to position [404, 0]
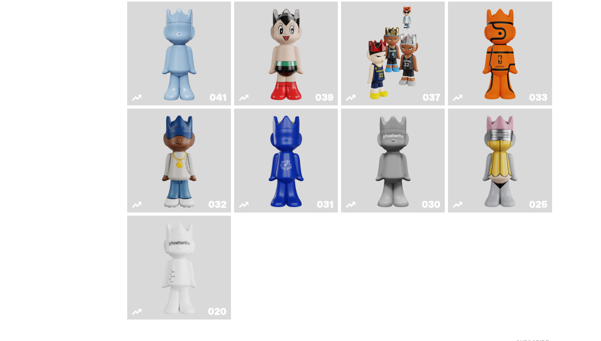
click at [198, 274] on img "ghost" at bounding box center [179, 267] width 55 height 97
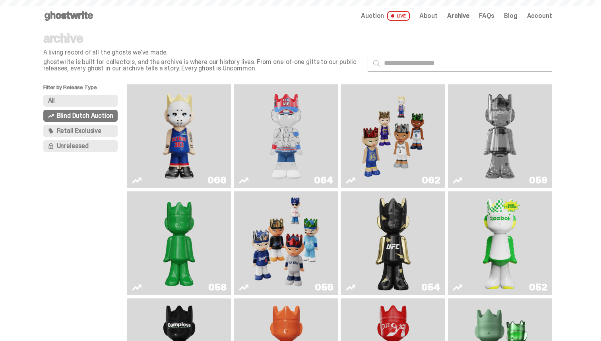
scroll to position [404, 0]
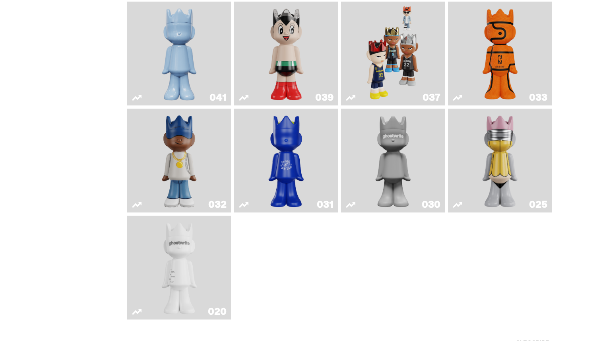
click at [289, 181] on img "Latte" at bounding box center [286, 160] width 55 height 97
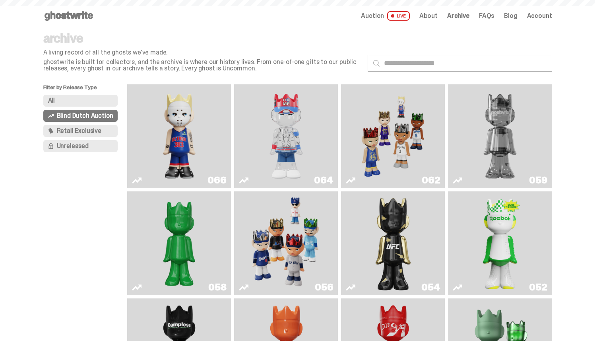
scroll to position [404, 0]
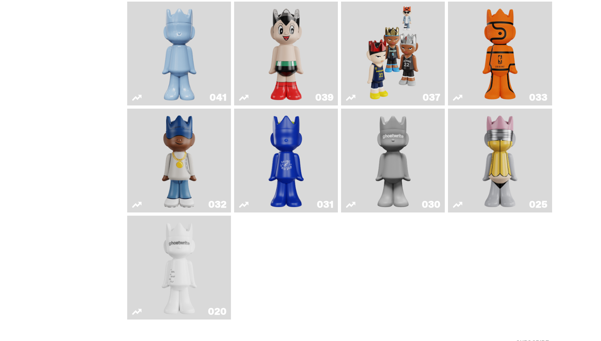
click at [186, 166] on img "Swingman" at bounding box center [179, 160] width 55 height 97
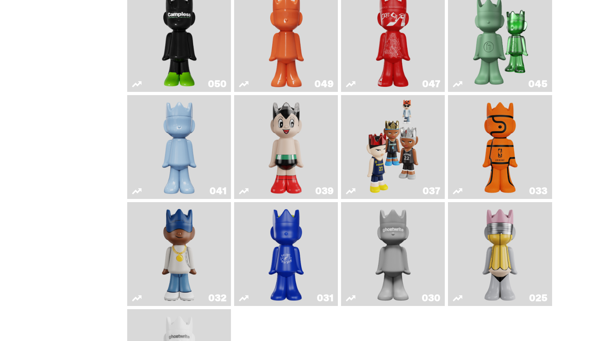
scroll to position [294, 0]
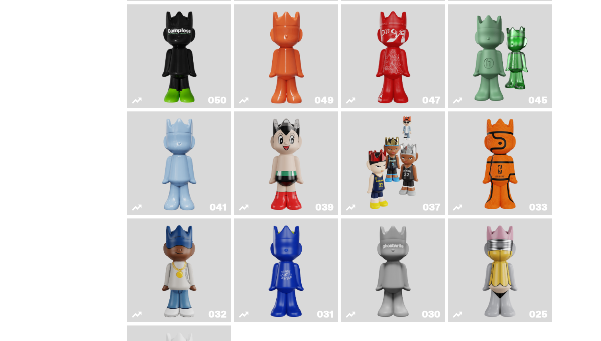
click at [191, 161] on img "Schrödinger's ghost: Winter Blue" at bounding box center [179, 163] width 42 height 97
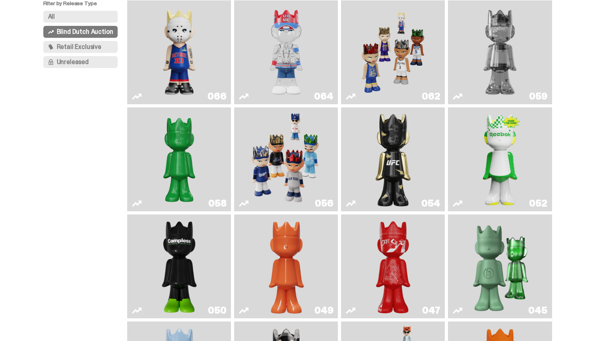
scroll to position [79, 0]
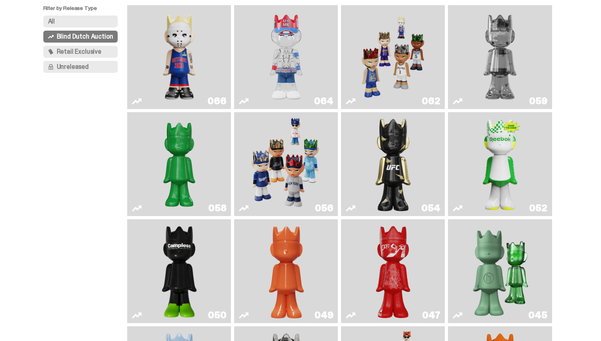
click at [80, 51] on span "Retail Exclusive" at bounding box center [79, 52] width 45 height 6
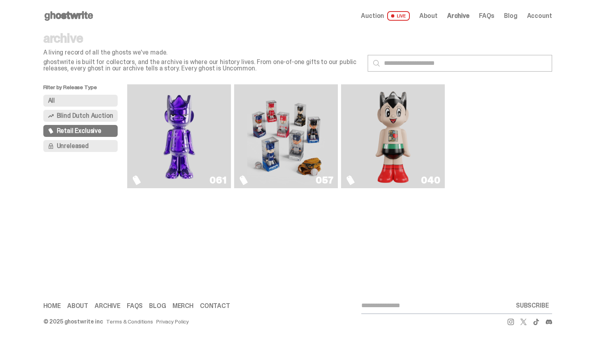
click at [192, 127] on img "Fantasy" at bounding box center [179, 135] width 78 height 97
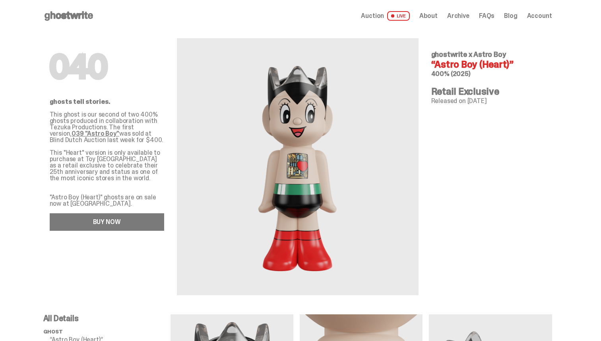
click at [140, 221] on link "BUY NOW" at bounding box center [107, 221] width 115 height 17
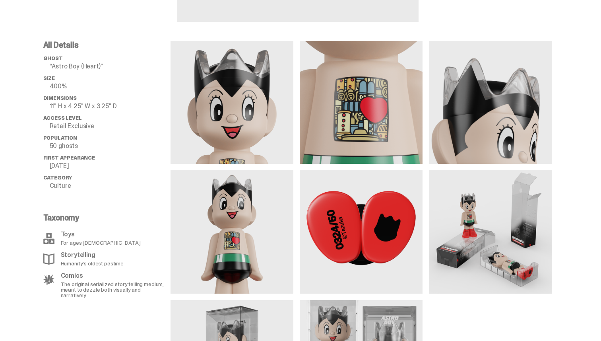
scroll to position [274, 0]
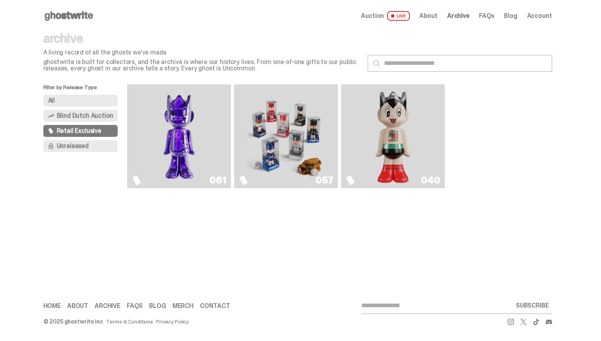
click at [62, 143] on span "Unreleased" at bounding box center [73, 146] width 32 height 6
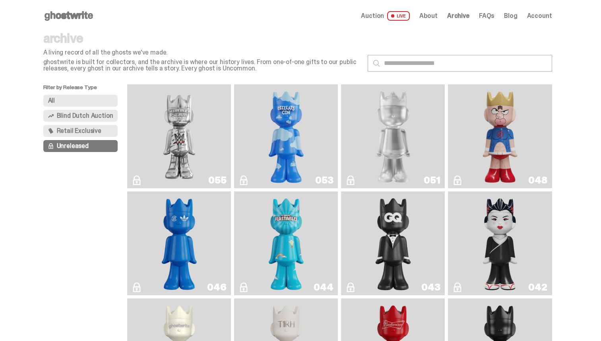
click at [170, 130] on img "I Was There SummerSlam" at bounding box center [179, 135] width 78 height 97
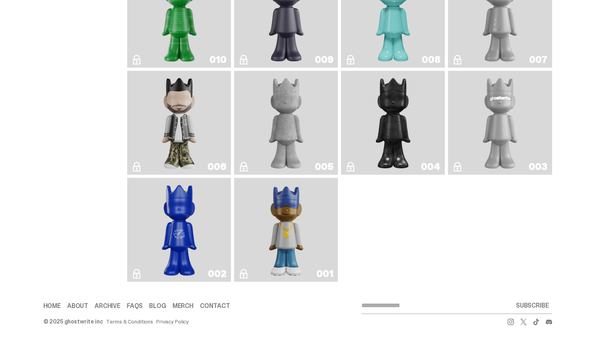
scroll to position [877, 0]
click at [305, 241] on img "Eastside Golf" at bounding box center [286, 229] width 41 height 97
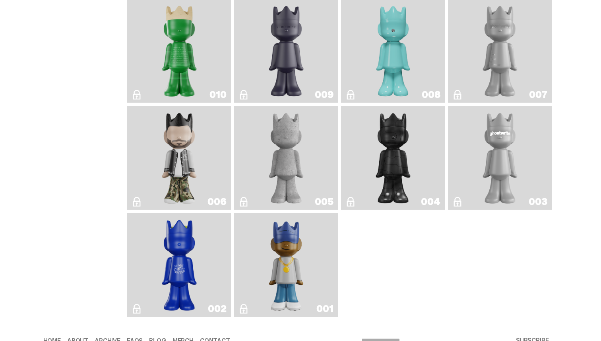
scroll to position [827, 0]
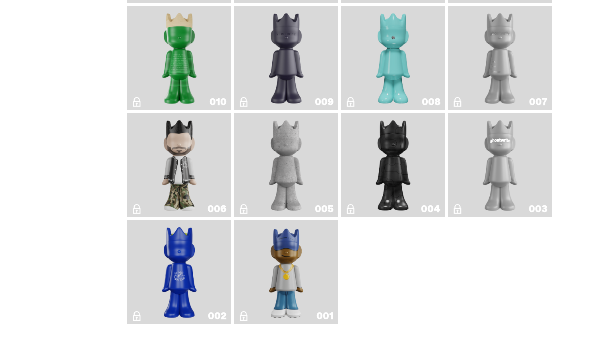
click at [189, 181] on img "Amiri" at bounding box center [179, 164] width 42 height 97
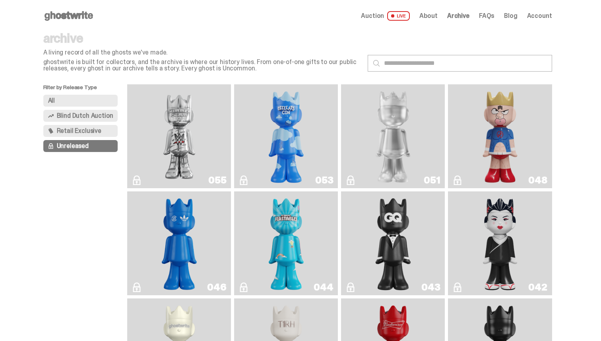
click at [95, 103] on button "All" at bounding box center [80, 101] width 75 height 12
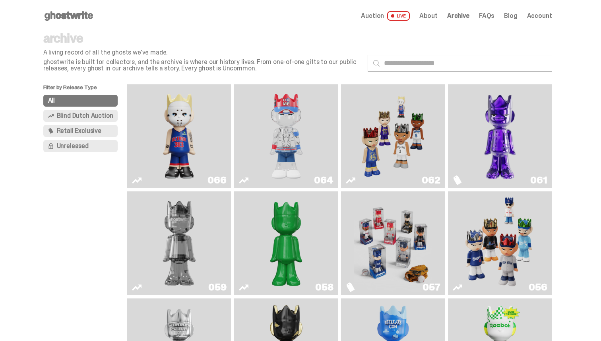
click at [165, 117] on img "Eminem" at bounding box center [179, 135] width 78 height 97
click at [388, 151] on img "Game Face (2025)" at bounding box center [393, 135] width 78 height 97
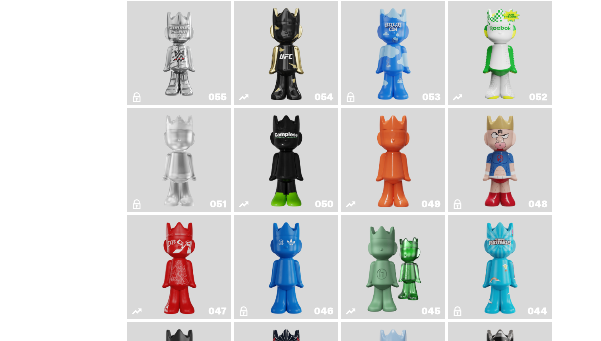
scroll to position [418, 0]
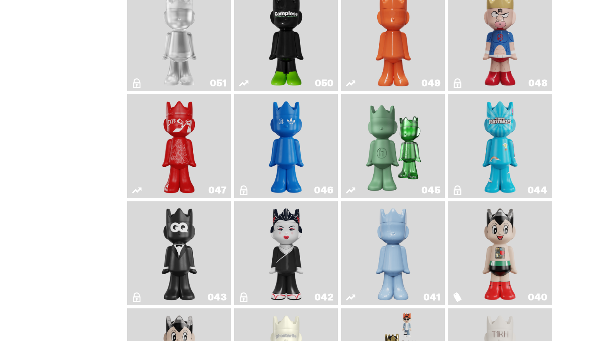
click at [294, 266] on img "Sei Less" at bounding box center [286, 252] width 42 height 97
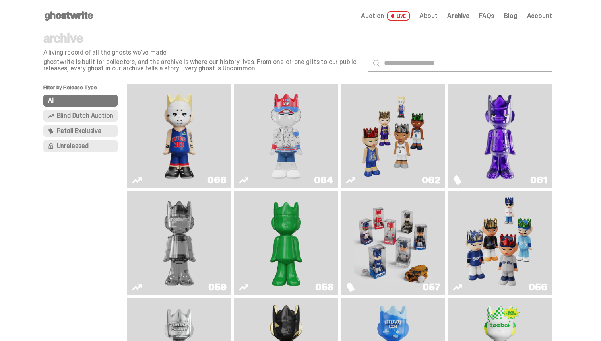
click at [72, 114] on span "Blind Dutch Auction" at bounding box center [85, 116] width 56 height 6
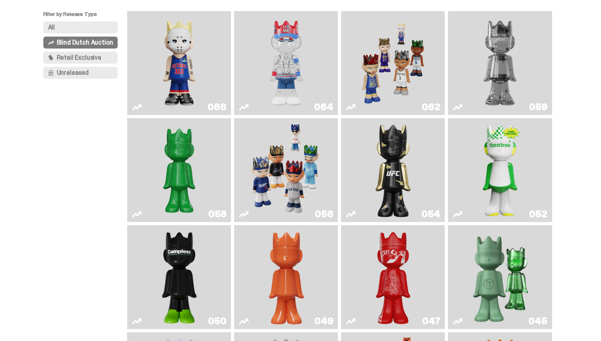
scroll to position [76, 0]
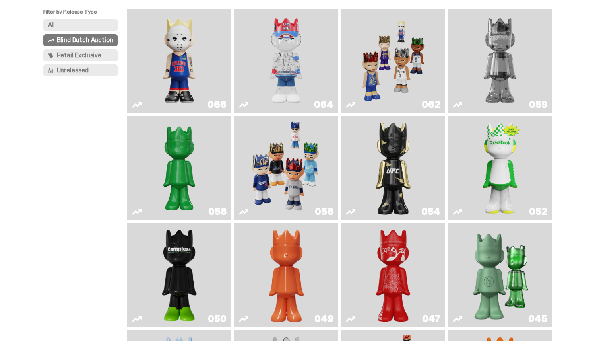
click at [402, 165] on img "Ruby" at bounding box center [393, 167] width 42 height 97
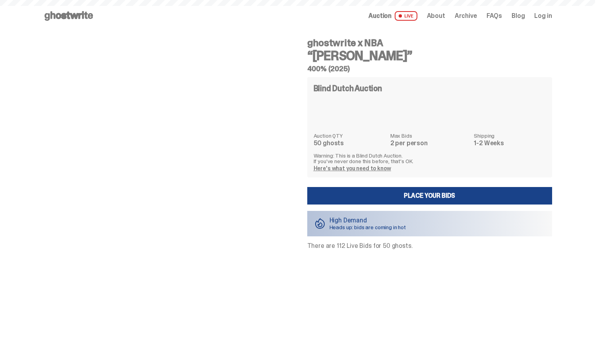
scroll to position [1374, 0]
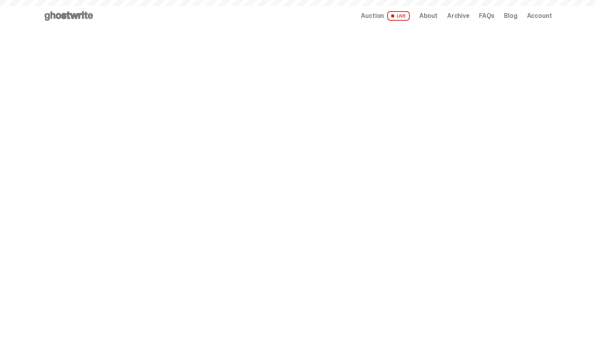
scroll to position [31, 0]
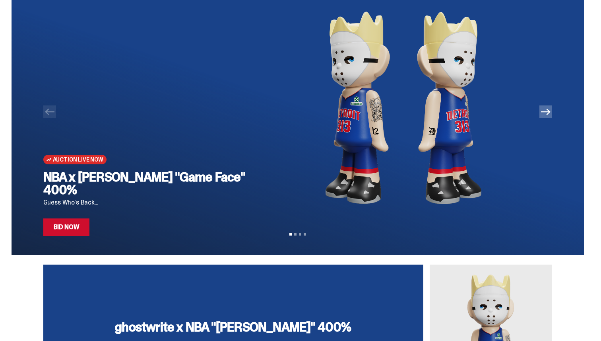
click at [81, 233] on link "Bid Now" at bounding box center [66, 226] width 47 height 17
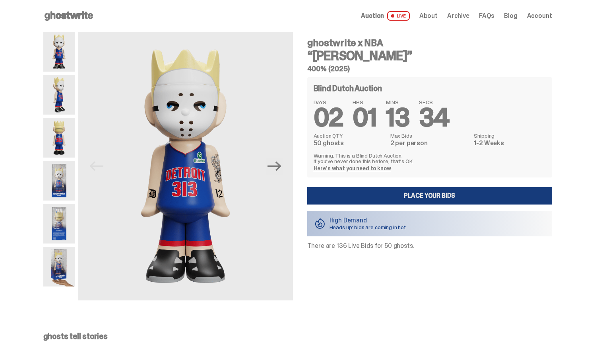
click at [431, 200] on link "Place your Bids" at bounding box center [429, 195] width 245 height 17
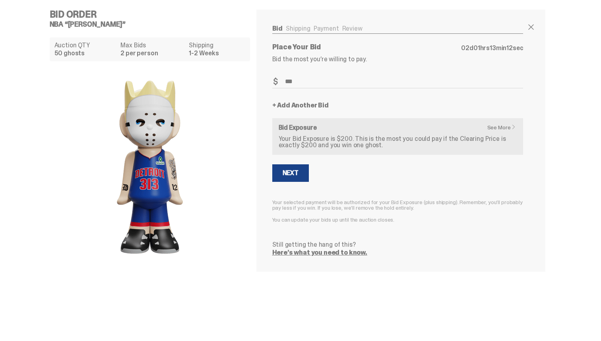
type input "***"
click at [293, 170] on div "Next" at bounding box center [291, 173] width 16 height 6
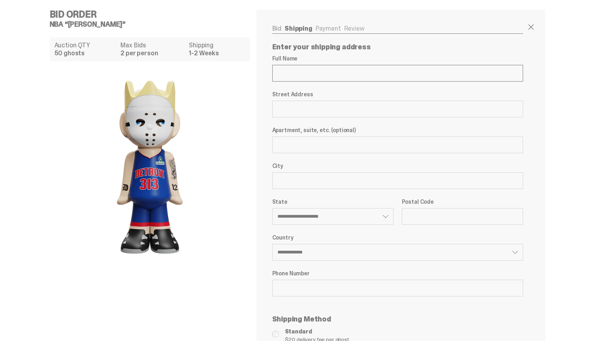
click at [295, 71] on input "Full Name" at bounding box center [397, 73] width 251 height 17
type input "**********"
type input "*******"
select select "**"
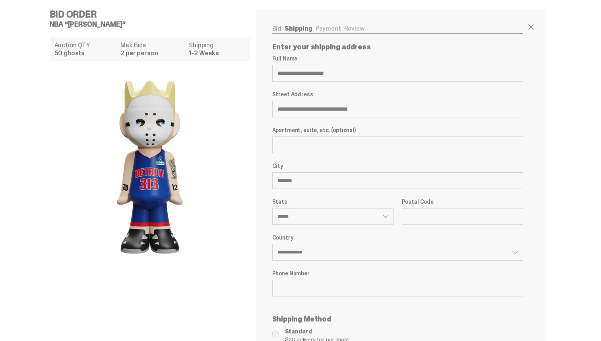
type input "*****"
type input "**********"
select select "**"
type input "**********"
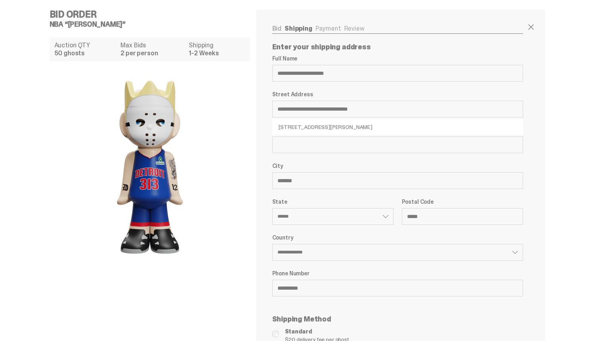
click at [325, 29] on ul "Bid Shipping Payment Review" at bounding box center [397, 29] width 251 height 8
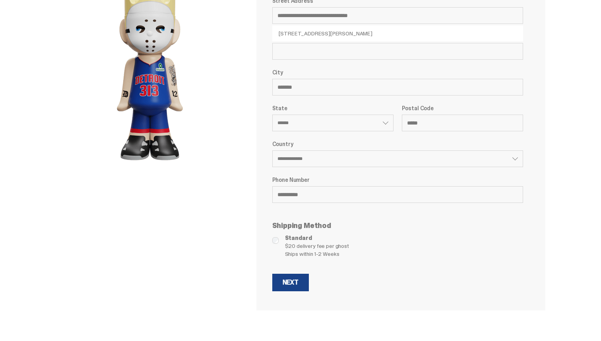
scroll to position [97, 0]
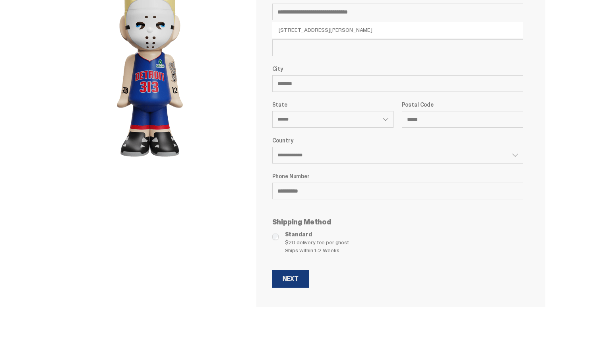
click at [295, 282] on div "Next" at bounding box center [291, 279] width 16 height 6
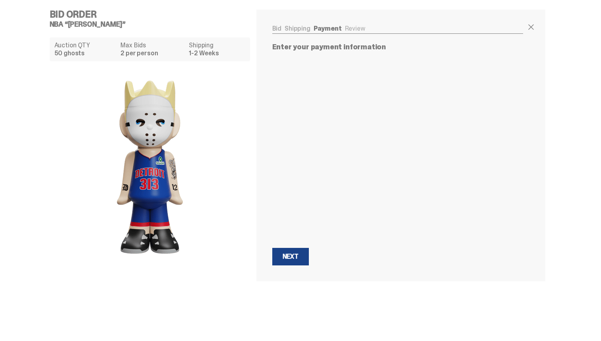
click at [280, 29] on link "Bid" at bounding box center [277, 28] width 10 height 8
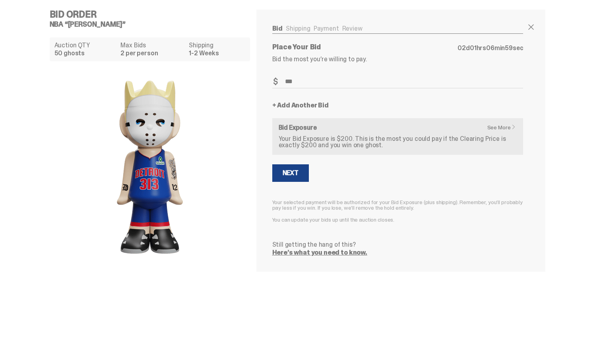
click at [334, 23] on div "Bid Shipping Payment Review Auction QTY 50 ghosts Max Bids 2 per person Shippin…" at bounding box center [397, 141] width 283 height 262
click at [332, 29] on link "Payment" at bounding box center [326, 28] width 25 height 8
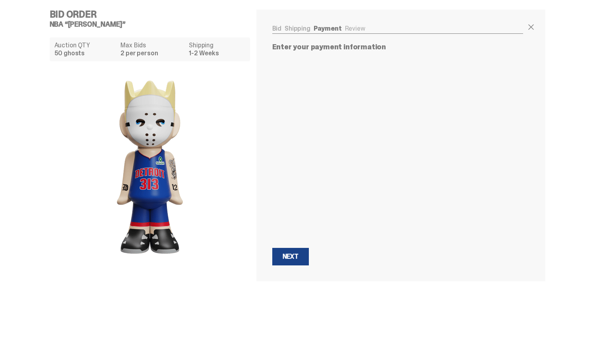
click at [359, 25] on div "Bid Shipping Payment Review Auction QTY 50 ghosts Max Bids 2 per person Shippin…" at bounding box center [397, 146] width 283 height 272
click at [358, 31] on ul "Bid Shipping Payment Review" at bounding box center [397, 29] width 251 height 8
click at [294, 251] on button "Next Next" at bounding box center [290, 256] width 37 height 17
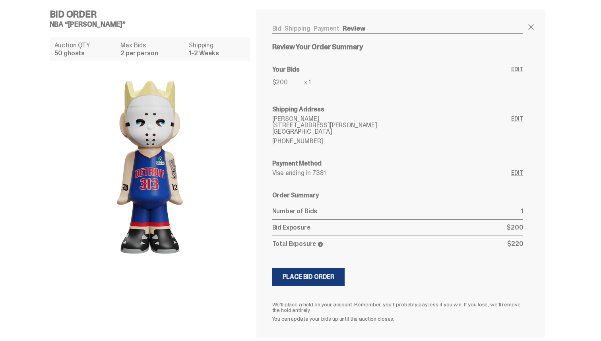
click at [315, 280] on div "Place Bid Order" at bounding box center [309, 277] width 52 height 6
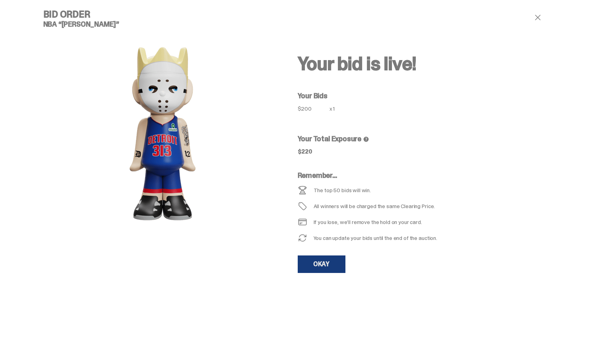
click at [329, 267] on link "OKAY" at bounding box center [322, 263] width 48 height 17
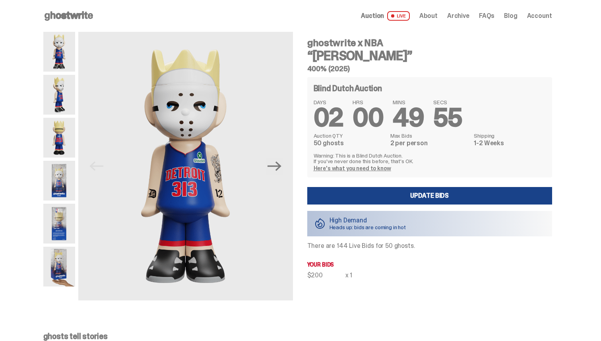
click at [64, 265] on img at bounding box center [59, 267] width 32 height 40
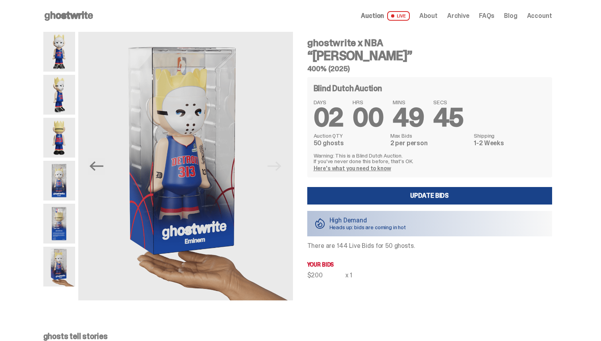
click at [71, 149] on img at bounding box center [59, 138] width 32 height 40
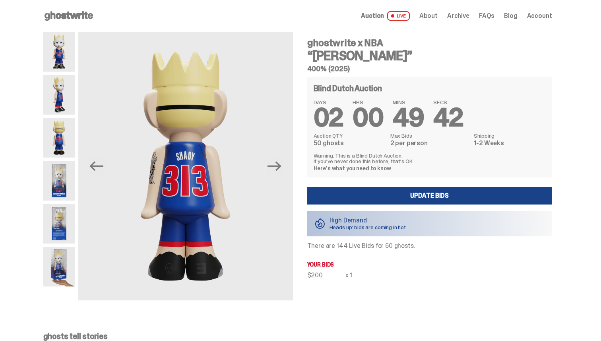
drag, startPoint x: 325, startPoint y: 274, endPoint x: 303, endPoint y: 274, distance: 21.9
click at [303, 274] on div "ghostwrite x NBA “[PERSON_NAME]” 400% (2025) Blind Dutch Auction DAYS 02 HRS 00…" at bounding box center [425, 166] width 255 height 268
drag, startPoint x: 337, startPoint y: 248, endPoint x: 346, endPoint y: 249, distance: 9.2
click at [346, 249] on p "There are 144 Live Bids for 50 ghosts." at bounding box center [429, 246] width 245 height 6
click at [360, 243] on p "There are 144 Live Bids for 50 ghosts." at bounding box center [429, 246] width 245 height 6
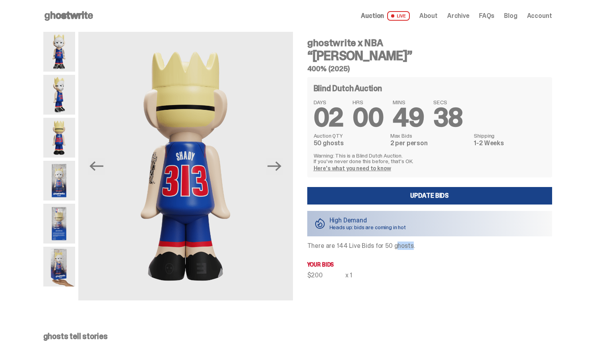
drag, startPoint x: 385, startPoint y: 245, endPoint x: 400, endPoint y: 246, distance: 15.5
click at [400, 246] on p "There are 144 Live Bids for 50 ghosts." at bounding box center [429, 246] width 245 height 6
click at [350, 169] on link "Here's what you need to know" at bounding box center [353, 168] width 78 height 7
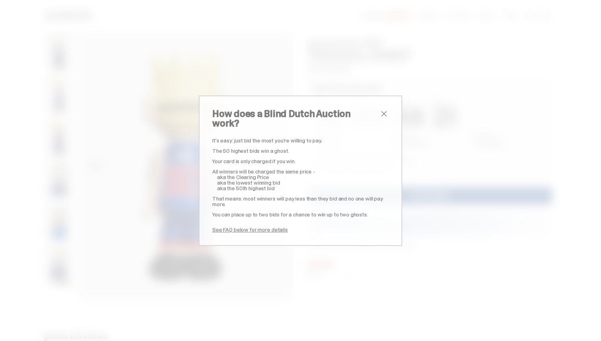
click at [383, 118] on span "close" at bounding box center [384, 114] width 10 height 10
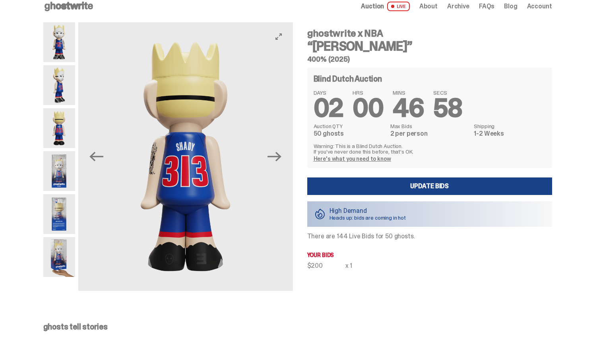
scroll to position [12, 0]
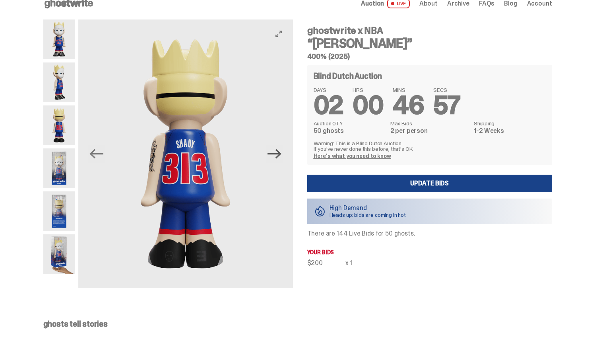
click at [274, 155] on icon "Next" at bounding box center [275, 154] width 14 height 14
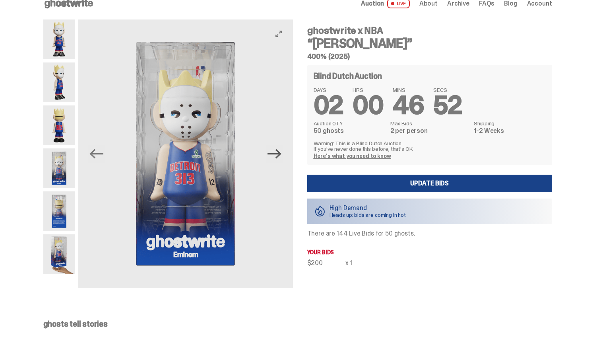
click at [282, 161] on icon "Next" at bounding box center [275, 154] width 14 height 14
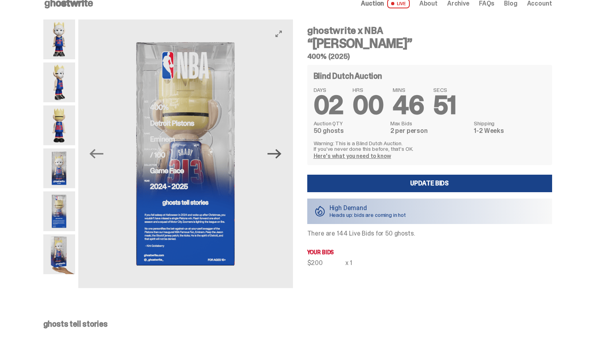
click at [282, 157] on icon "Next" at bounding box center [275, 154] width 14 height 14
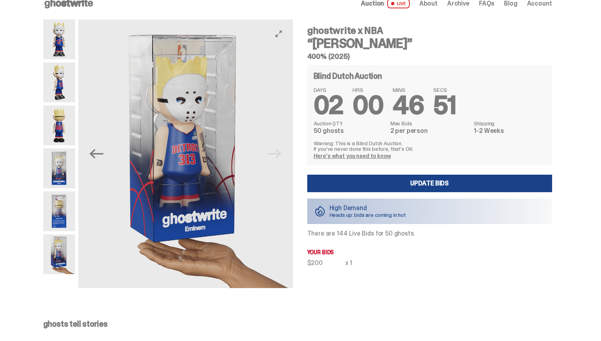
click at [283, 157] on img at bounding box center [185, 153] width 215 height 268
click at [100, 150] on icon "Previous" at bounding box center [96, 154] width 14 height 14
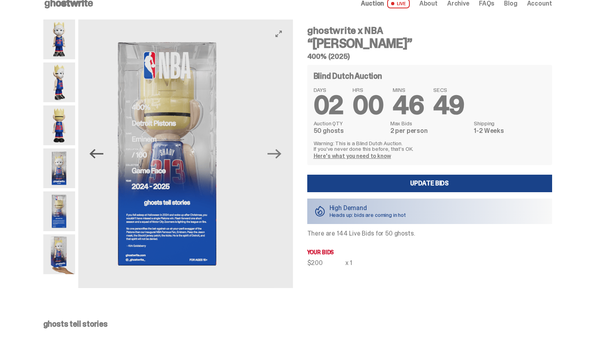
click at [100, 150] on icon "Previous" at bounding box center [96, 154] width 14 height 14
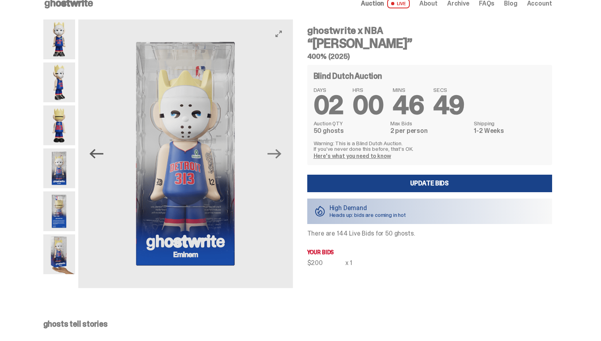
click at [100, 150] on icon "Previous" at bounding box center [96, 154] width 14 height 14
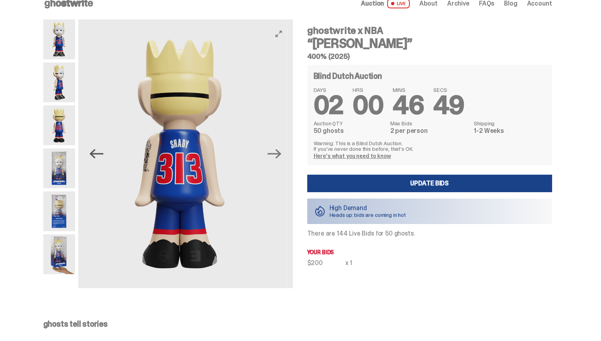
click at [100, 150] on icon "Previous" at bounding box center [96, 154] width 14 height 14
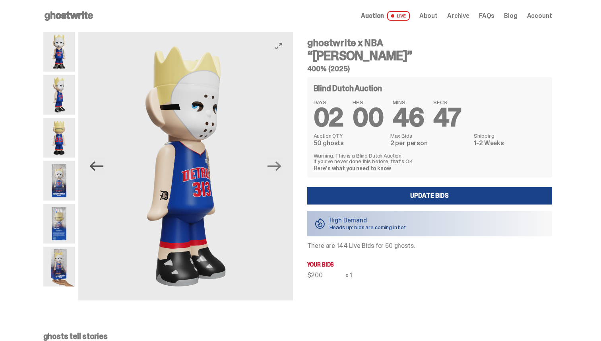
click at [93, 166] on icon "Previous" at bounding box center [96, 166] width 14 height 10
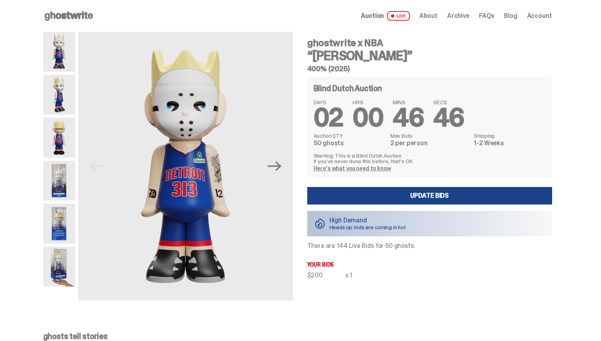
click at [61, 258] on img at bounding box center [59, 267] width 32 height 40
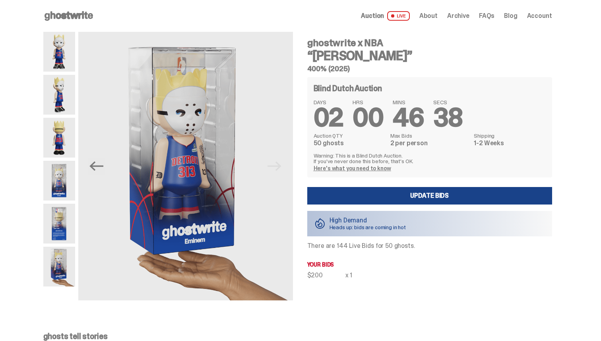
click at [68, 19] on icon at bounding box center [68, 16] width 51 height 13
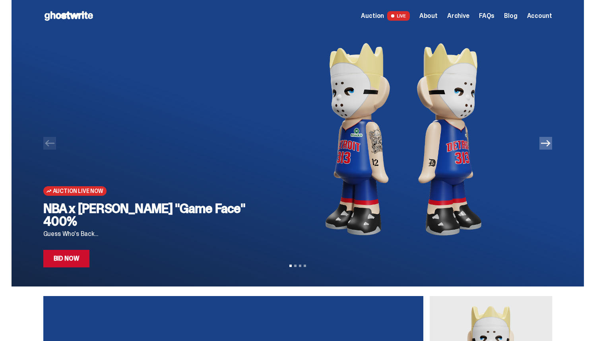
scroll to position [19, 0]
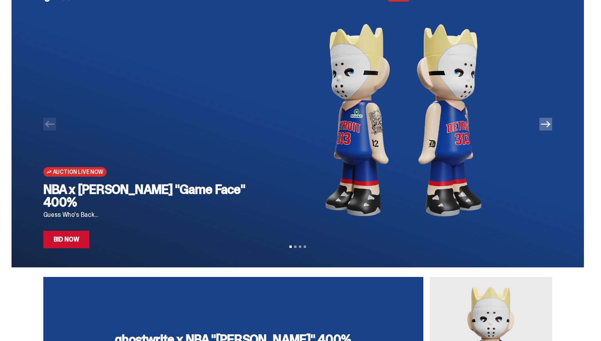
click at [550, 125] on icon "Next" at bounding box center [546, 124] width 10 height 10
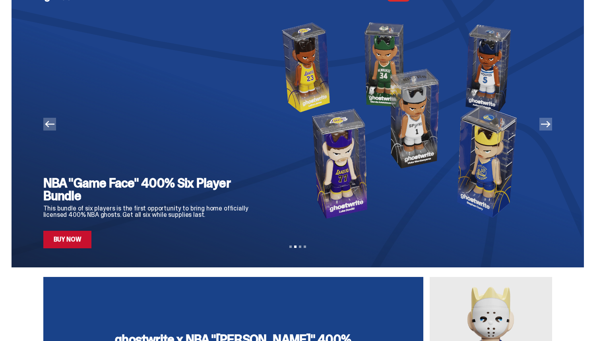
click at [50, 127] on icon "Previous" at bounding box center [50, 124] width 10 height 10
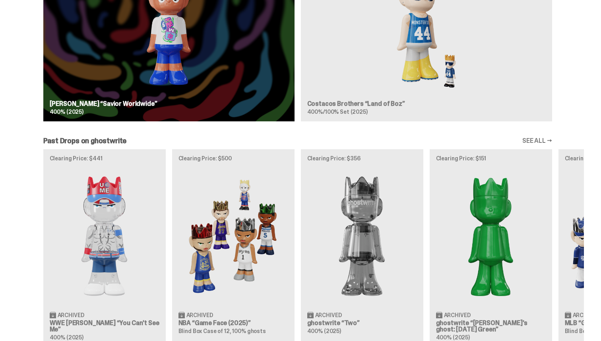
scroll to position [810, 0]
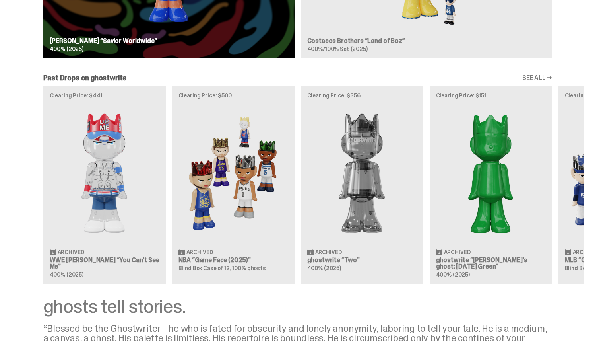
click at [95, 211] on div "Clearing Price: $441 Archived WWE [PERSON_NAME] “You Can't See Me” 400% (2025) …" at bounding box center [298, 184] width 573 height 197
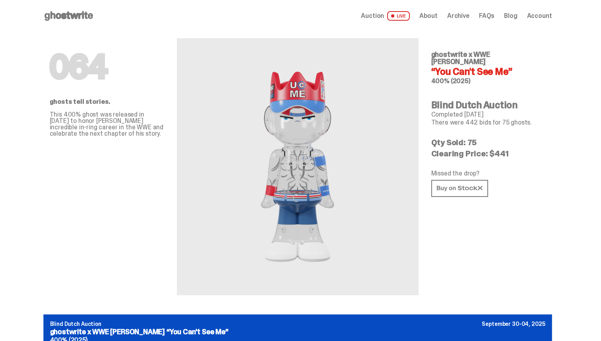
drag, startPoint x: 495, startPoint y: 150, endPoint x: 519, endPoint y: 148, distance: 24.3
click at [519, 150] on p "Clearing Price: $441" at bounding box center [488, 154] width 115 height 8
drag, startPoint x: 470, startPoint y: 117, endPoint x: 481, endPoint y: 116, distance: 11.6
click at [481, 119] on p "There were 442 bids for 75 ghosts." at bounding box center [488, 122] width 115 height 6
click at [505, 150] on p "Clearing Price: $441" at bounding box center [488, 154] width 115 height 8
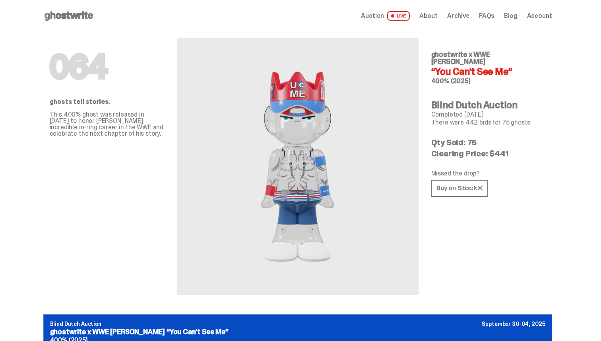
click at [500, 150] on p "Clearing Price: $441" at bounding box center [488, 154] width 115 height 8
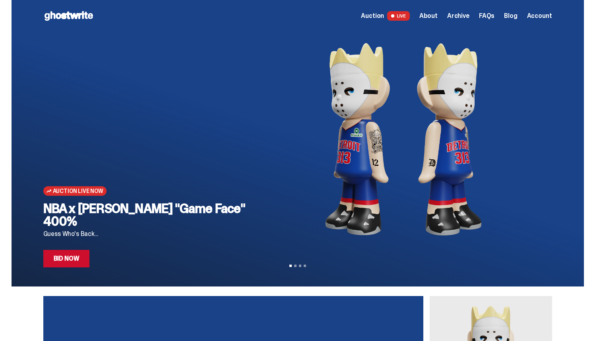
click at [379, 10] on div "Open main menu Home Auction LIVE About Archive FAQs Blog Account" at bounding box center [297, 16] width 509 height 13
click at [379, 13] on span "Auction" at bounding box center [372, 16] width 23 height 6
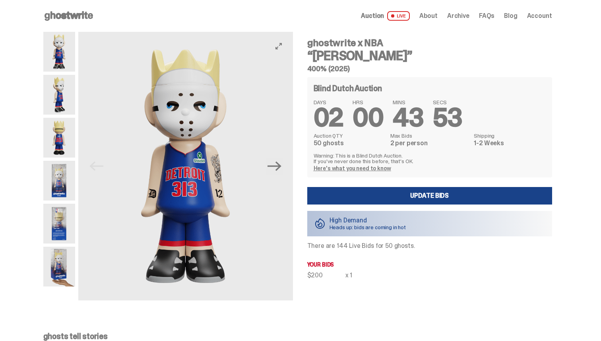
drag, startPoint x: 498, startPoint y: 115, endPoint x: 274, endPoint y: 109, distance: 223.6
click at [274, 109] on div "Previous Next ghostwrite x NBA “[PERSON_NAME]” 400% (2025) Blind Dutch Auction …" at bounding box center [297, 174] width 509 height 284
click at [394, 121] on div "DAYS 02 HRS 00 MINS 43 SECS 53" at bounding box center [430, 114] width 232 height 31
click at [84, 16] on icon at bounding box center [68, 16] width 51 height 13
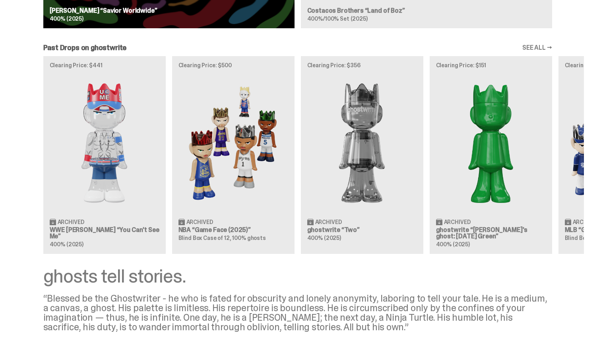
scroll to position [843, 0]
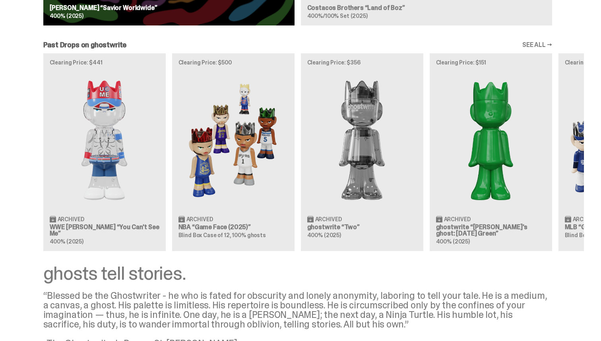
click at [359, 168] on div "Clearing Price: $441 Archived WWE [PERSON_NAME] “You Can't See Me” 400% (2025) …" at bounding box center [298, 151] width 573 height 197
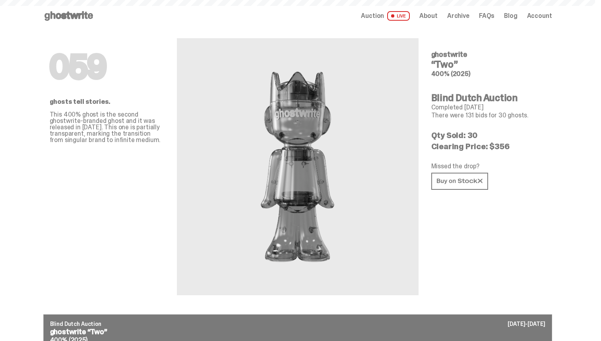
scroll to position [843, 0]
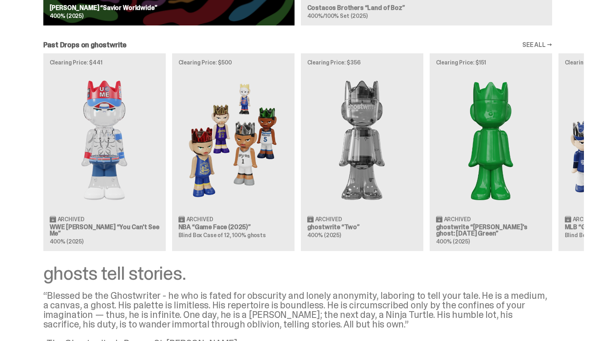
click at [457, 170] on div "Clearing Price: $441 Archived WWE [PERSON_NAME] “You Can't See Me” 400% (2025) …" at bounding box center [298, 151] width 573 height 197
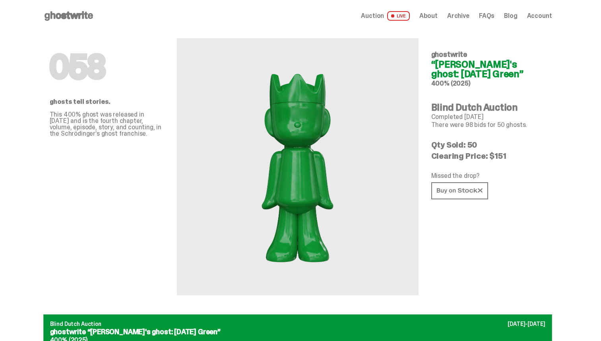
drag, startPoint x: 489, startPoint y: 151, endPoint x: 514, endPoint y: 153, distance: 24.7
click at [514, 153] on p "Clearing Price: $151" at bounding box center [488, 156] width 115 height 8
click at [499, 160] on p "Clearing Price: $151" at bounding box center [488, 156] width 115 height 8
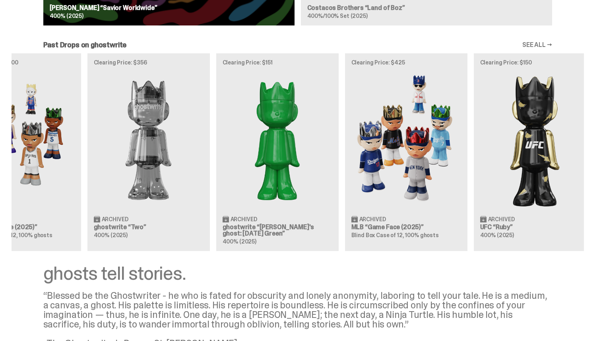
scroll to position [0, 258]
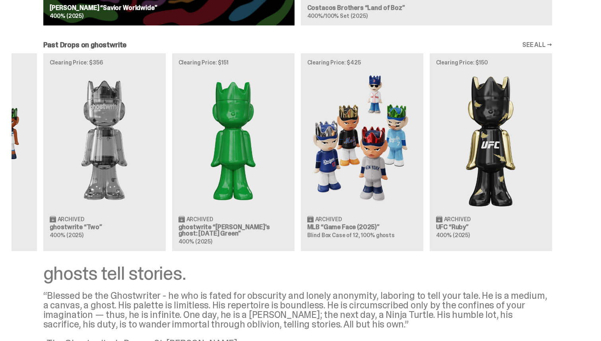
click at [487, 149] on div "Clearing Price: $441 Archived WWE [PERSON_NAME] “You Can't See Me” 400% (2025) …" at bounding box center [298, 151] width 573 height 197
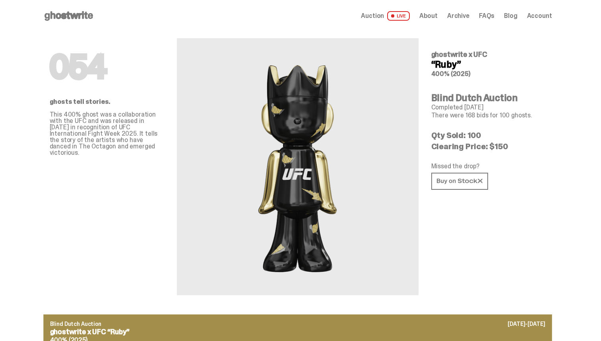
drag, startPoint x: 489, startPoint y: 150, endPoint x: 523, endPoint y: 150, distance: 33.8
click at [493, 150] on p "Clearing Price: $150" at bounding box center [488, 146] width 115 height 8
click at [501, 145] on p "Clearing Price: $150" at bounding box center [488, 146] width 115 height 8
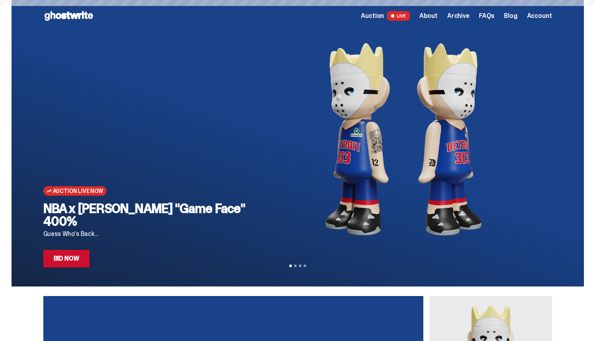
scroll to position [843, 0]
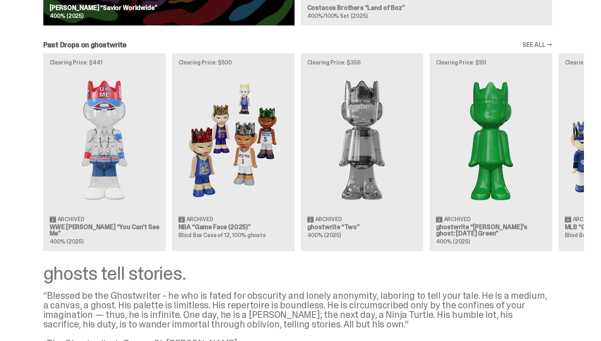
click at [539, 46] on link "SEE ALL →" at bounding box center [538, 45] width 30 height 6
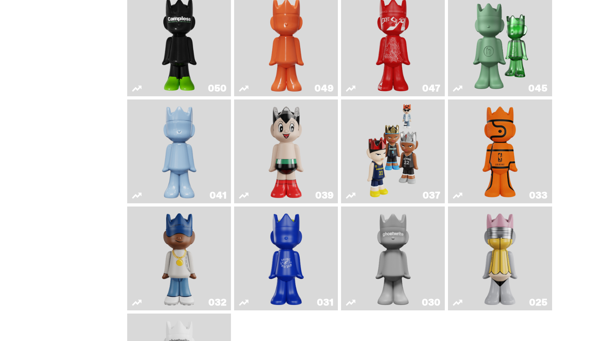
scroll to position [307, 0]
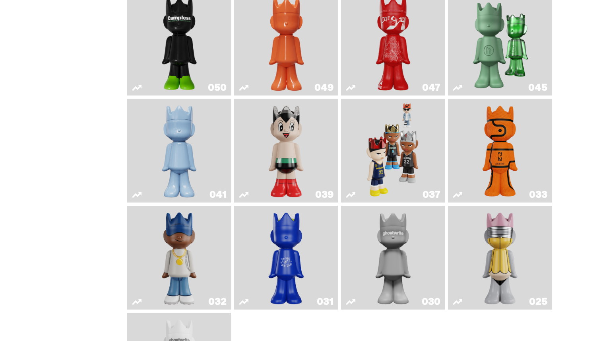
click at [425, 157] on link "037" at bounding box center [393, 150] width 94 height 97
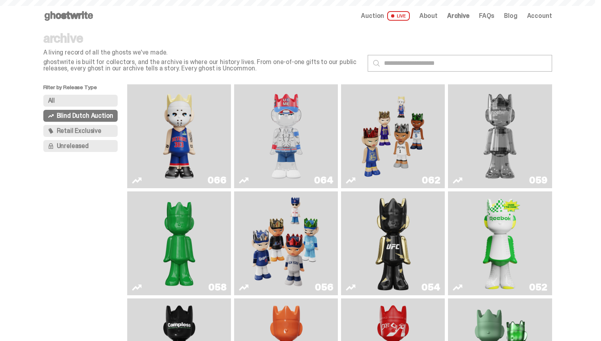
scroll to position [307, 0]
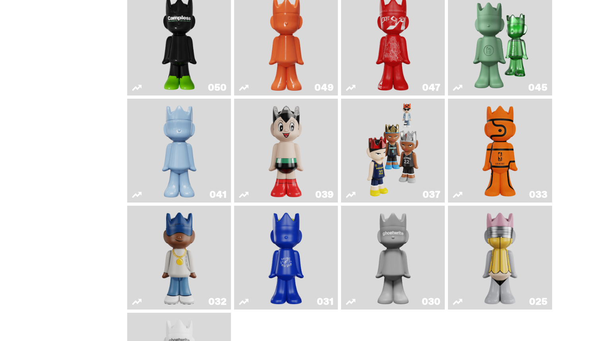
click at [399, 247] on img "One" at bounding box center [393, 257] width 55 height 97
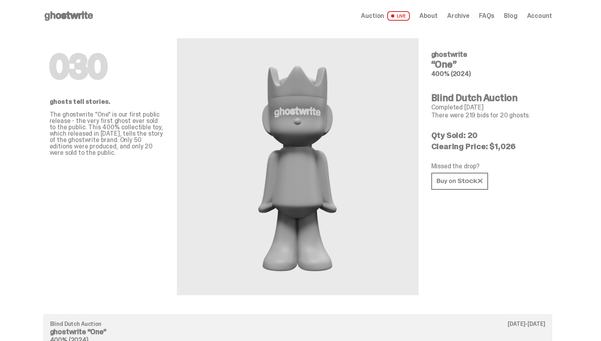
drag, startPoint x: 526, startPoint y: 150, endPoint x: 492, endPoint y: 151, distance: 33.8
click at [492, 150] on p "Clearing Price: $1,026" at bounding box center [488, 146] width 115 height 8
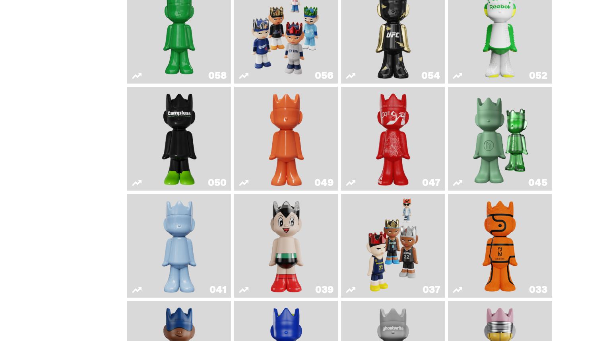
scroll to position [317, 0]
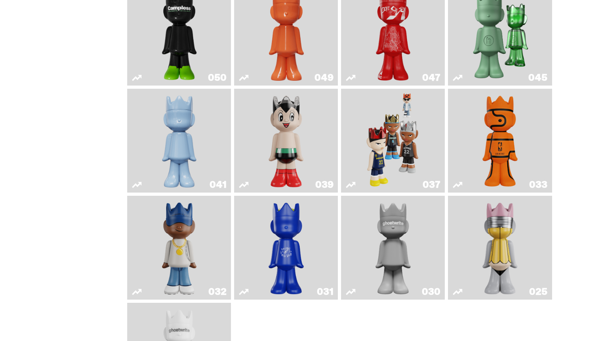
click at [329, 150] on link "039" at bounding box center [286, 140] width 94 height 97
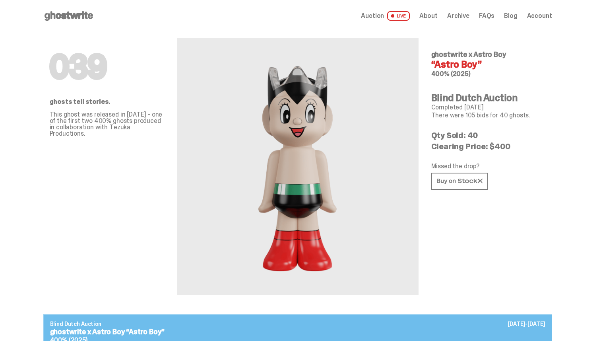
scroll to position [317, 0]
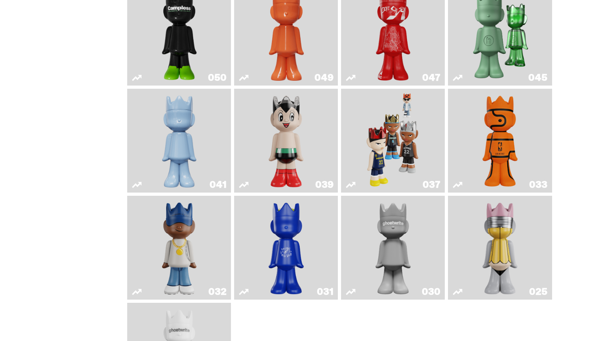
click at [180, 130] on img "Schrödinger's ghost: Winter Blue" at bounding box center [179, 140] width 42 height 97
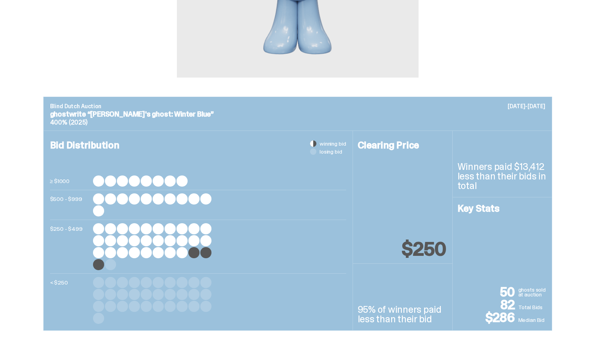
scroll to position [250, 0]
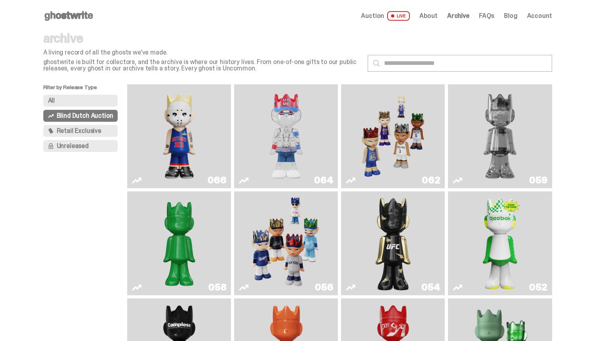
click at [182, 136] on img "Eminem" at bounding box center [179, 135] width 78 height 97
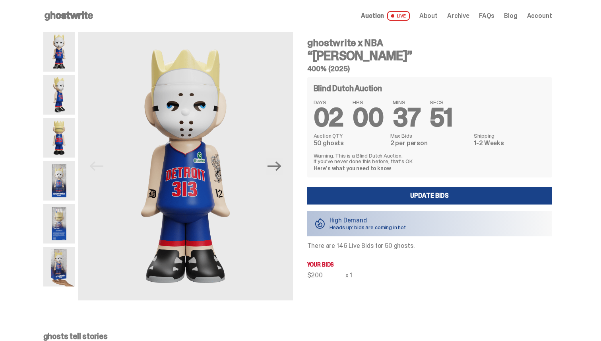
drag, startPoint x: 327, startPoint y: 275, endPoint x: 307, endPoint y: 278, distance: 20.1
click at [307, 278] on div "ghostwrite x NBA “[PERSON_NAME]” 400% (2025) Blind Dutch Auction DAYS 02 HRS 00…" at bounding box center [425, 166] width 255 height 268
click at [68, 268] on img at bounding box center [59, 267] width 32 height 40
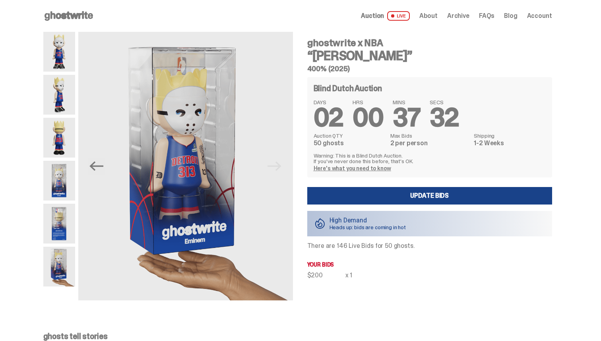
drag, startPoint x: 329, startPoint y: 117, endPoint x: 453, endPoint y: 154, distance: 129.1
click at [453, 154] on div "DAYS 02 HRS 00 MINS 37 SECS 32 Auction QTY 50 ghosts Max Bids 2 per person Ship…" at bounding box center [430, 135] width 232 height 72
click at [474, 118] on div "DAYS 02 HRS 00 MINS 37 SECS 31" at bounding box center [430, 114] width 232 height 31
drag, startPoint x: 358, startPoint y: 274, endPoint x: 345, endPoint y: 270, distance: 13.2
click at [345, 270] on div "Blind Dutch Auction DAYS 02 HRS 00 MINS 37 SECS 22 Auction QTY 50 ghosts Max Bi…" at bounding box center [429, 177] width 245 height 201
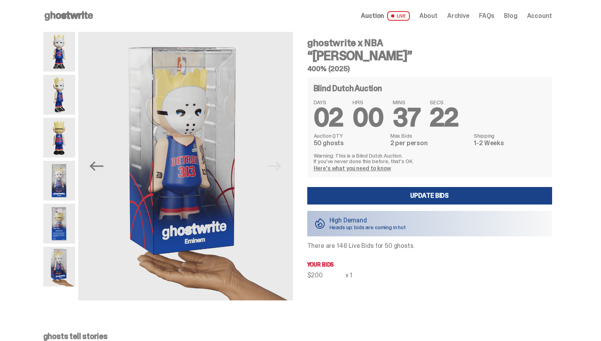
click at [387, 249] on p "There are 146 Live Bids for 50 ghosts." at bounding box center [429, 246] width 245 height 6
click at [362, 276] on div "$200 x 1" at bounding box center [429, 275] width 245 height 6
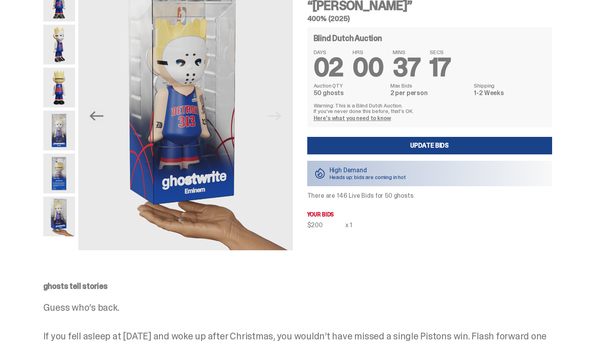
scroll to position [49, 0]
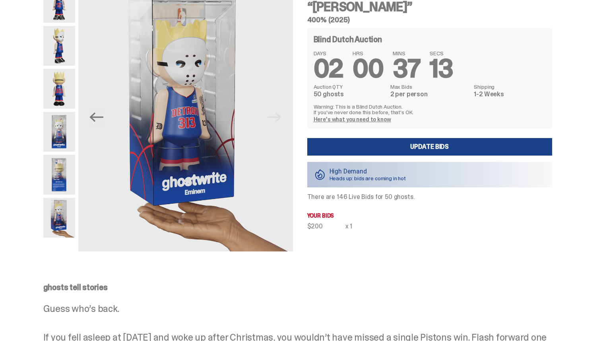
click at [338, 196] on p "There are 146 Live Bids for 50 ghosts." at bounding box center [429, 197] width 245 height 6
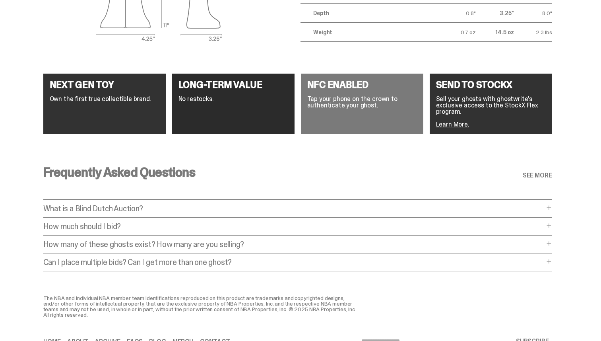
scroll to position [1508, 0]
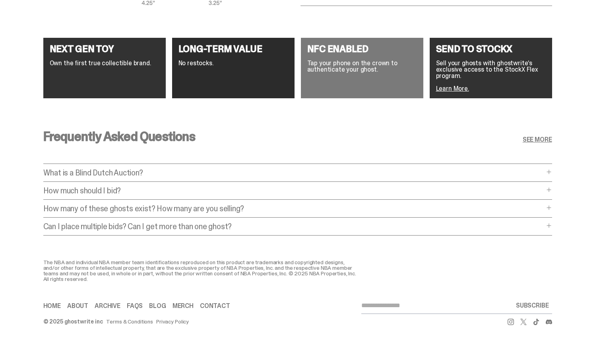
click at [107, 187] on p "How much should I bid?" at bounding box center [293, 191] width 501 height 8
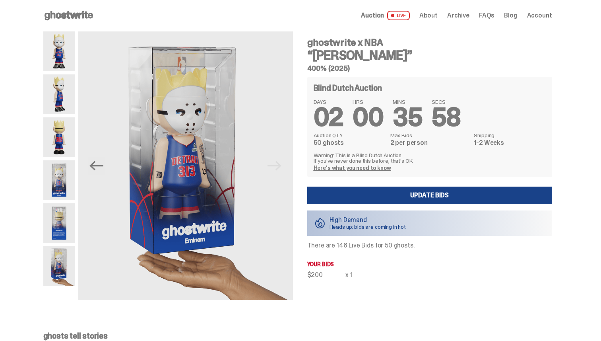
scroll to position [0, 0]
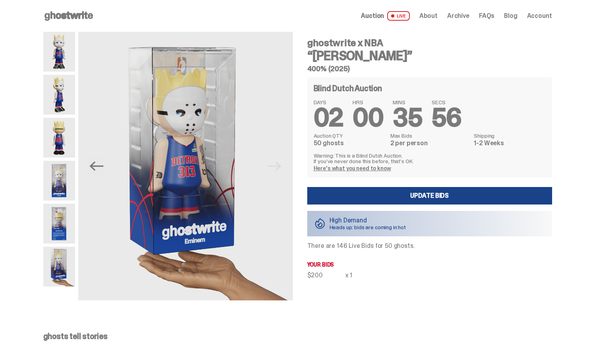
click at [62, 142] on img at bounding box center [59, 138] width 32 height 40
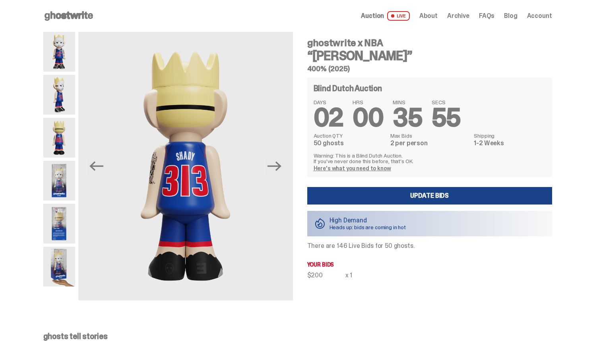
click at [55, 93] on img at bounding box center [59, 95] width 32 height 40
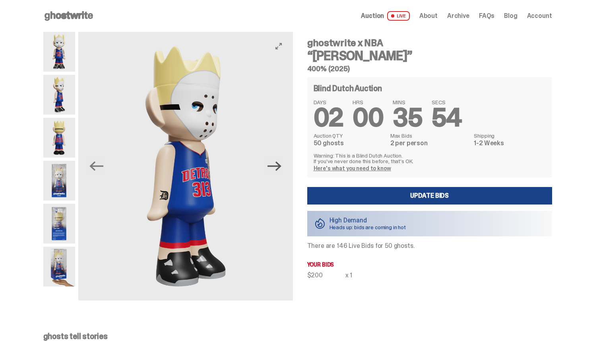
click at [278, 167] on icon "Next" at bounding box center [275, 166] width 14 height 14
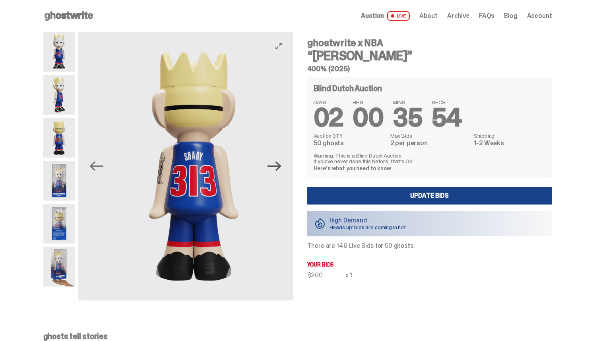
click at [278, 167] on icon "Next" at bounding box center [275, 166] width 14 height 14
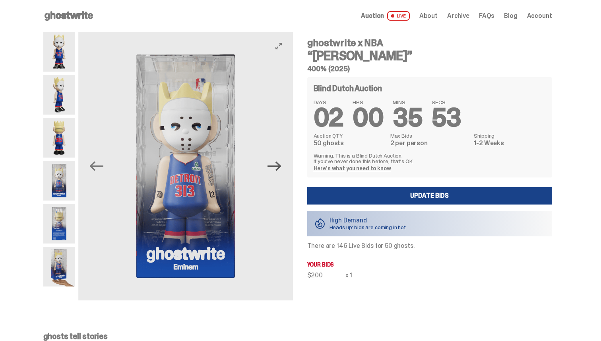
click at [278, 167] on icon "Next" at bounding box center [275, 166] width 14 height 14
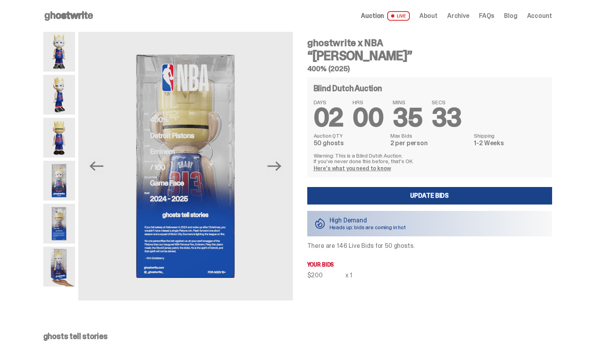
click at [65, 20] on icon at bounding box center [68, 16] width 51 height 13
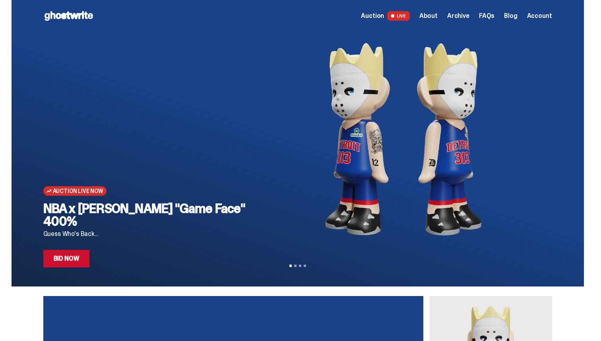
click at [377, 14] on span "Auction" at bounding box center [372, 16] width 23 height 6
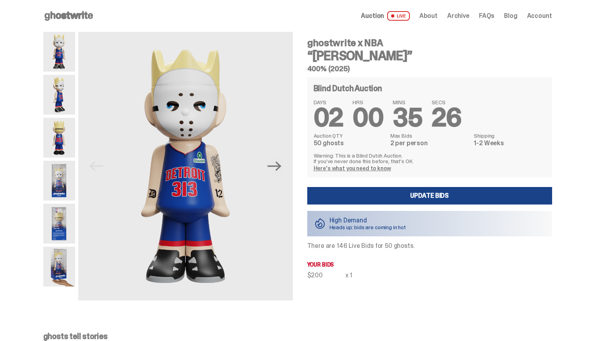
click at [377, 14] on span "Auction" at bounding box center [372, 16] width 23 height 6
click at [467, 18] on span "Archive" at bounding box center [458, 16] width 22 height 6
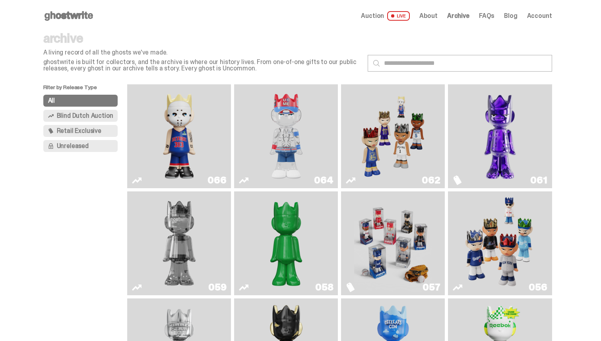
click at [80, 147] on span "Unreleased" at bounding box center [73, 146] width 32 height 6
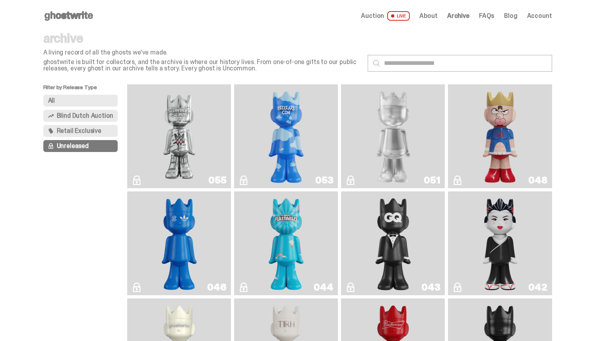
click at [85, 135] on button "Retail Exclusive" at bounding box center [80, 131] width 75 height 12
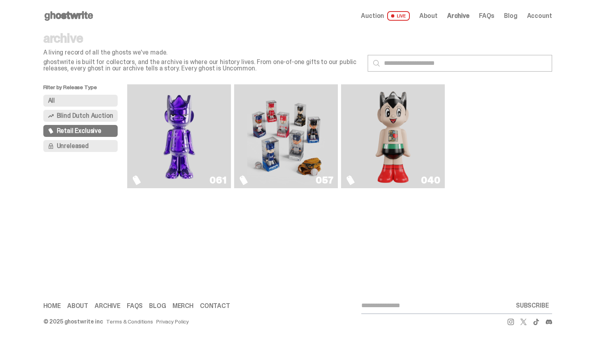
click at [167, 112] on img "Fantasy" at bounding box center [179, 135] width 78 height 97
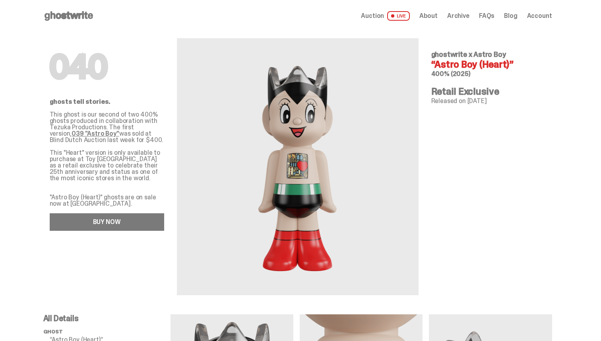
click at [124, 220] on link "BUY NOW" at bounding box center [107, 221] width 115 height 17
